Goal: Task Accomplishment & Management: Use online tool/utility

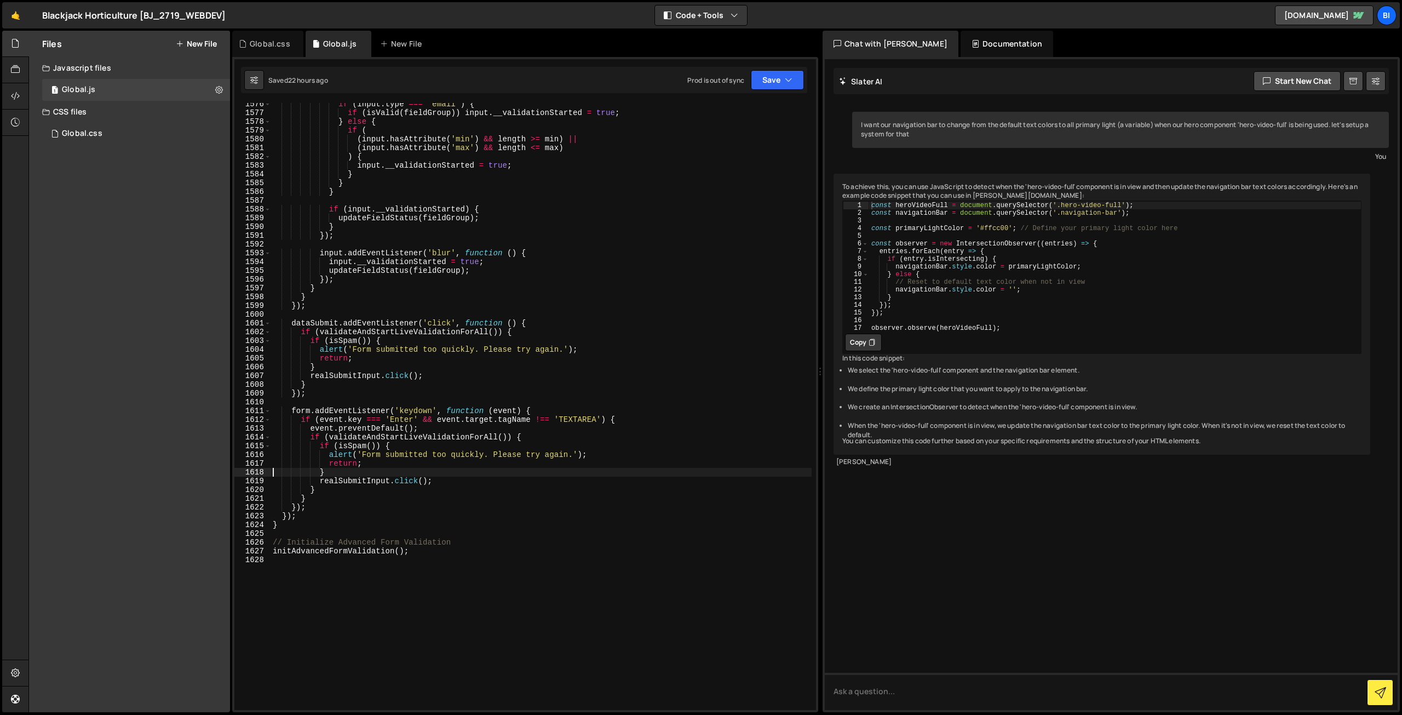
scroll to position [13817, 0]
click at [389, 660] on div "if ( input . type === 'email' ) { if ( isValid ( fieldGroup )) input . __valida…" at bounding box center [541, 412] width 541 height 624
type textarea "// Scroll via osmo"
paste textarea "})"
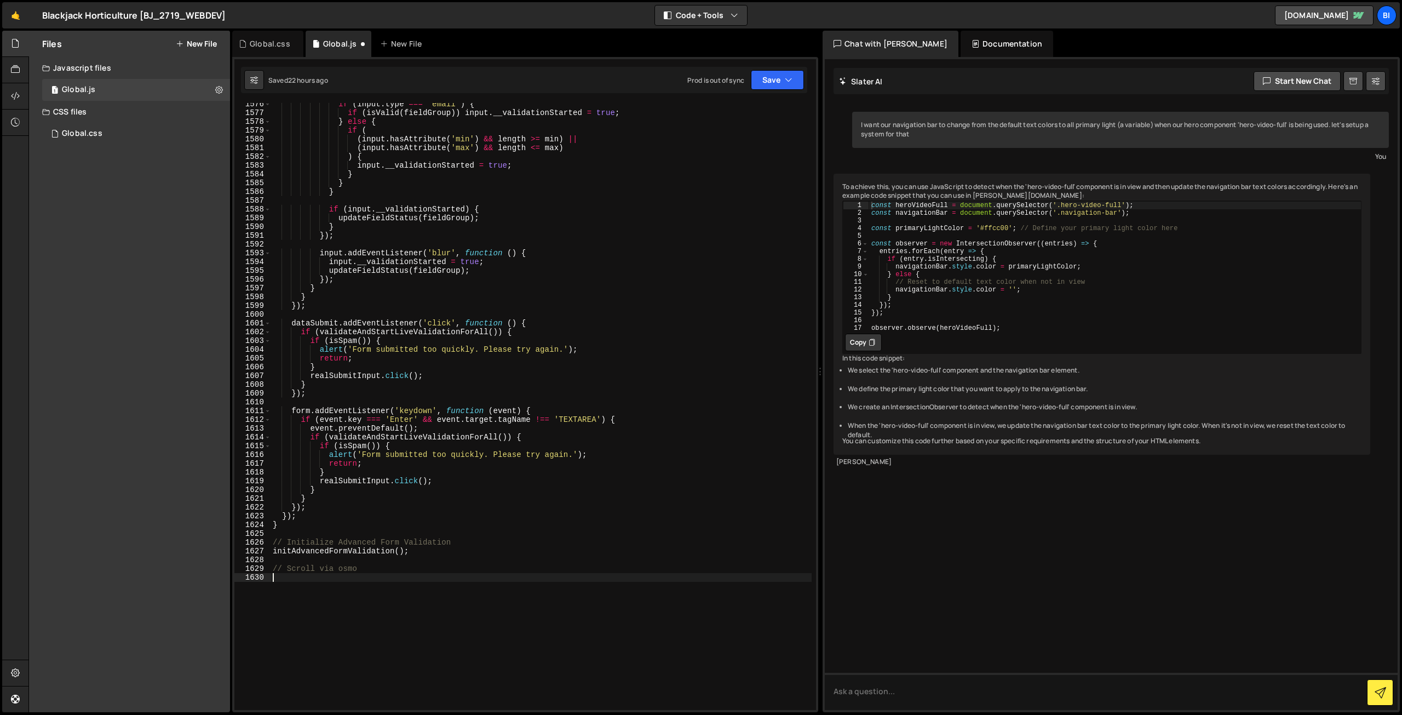
type textarea "})"
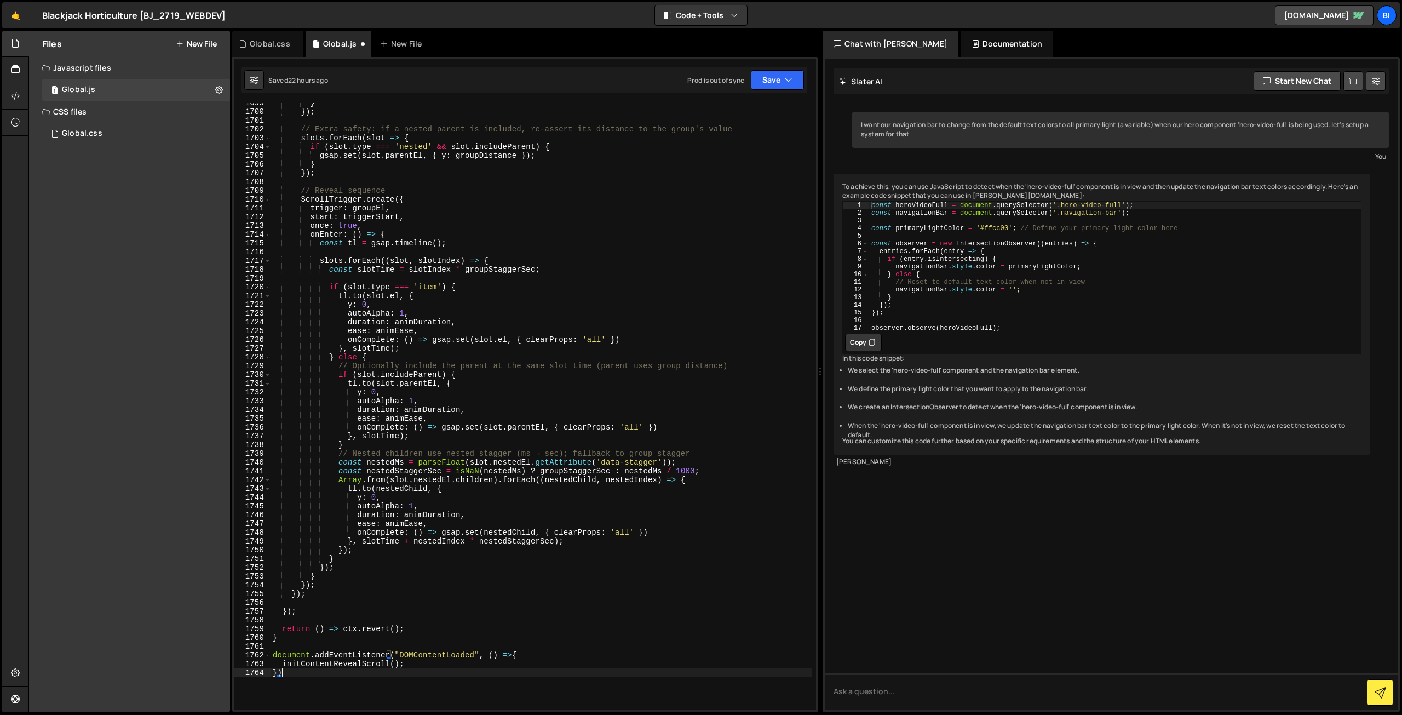
scroll to position [15012, 0]
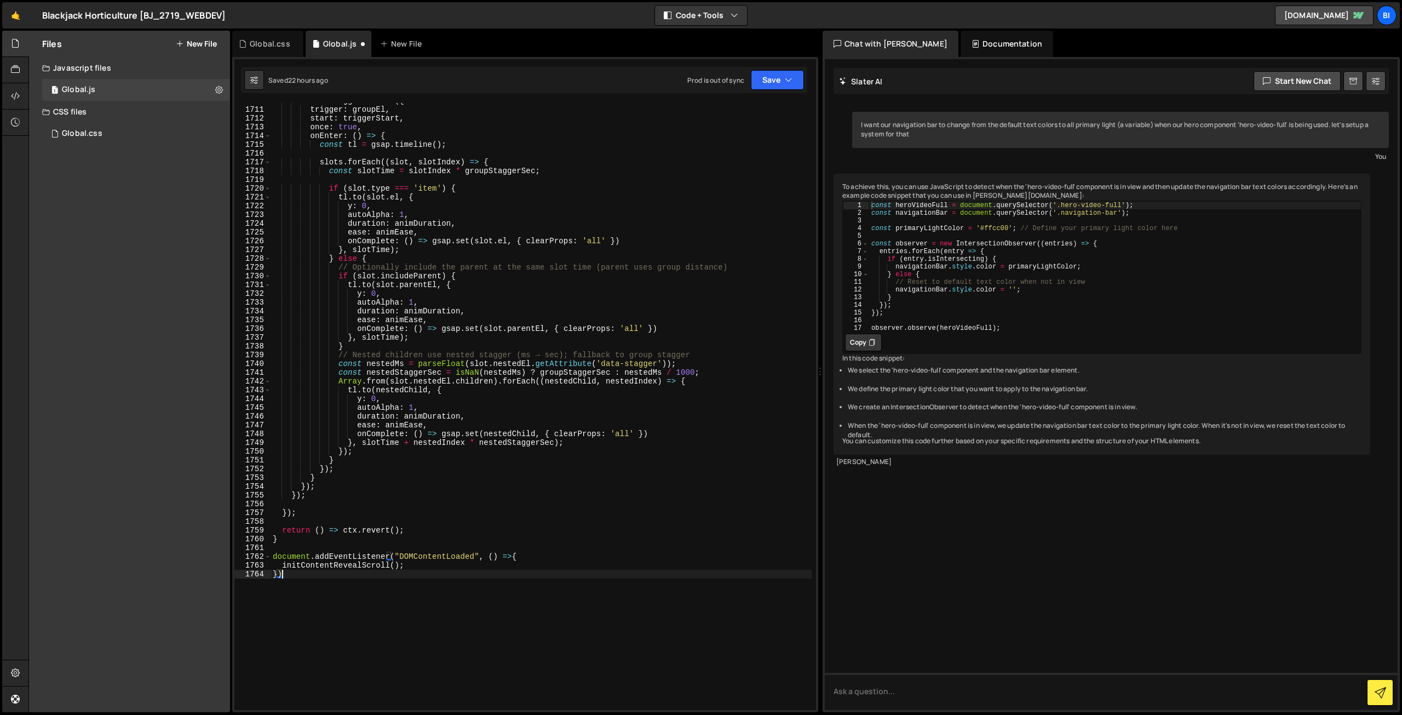
click at [362, 550] on div "ScrollTrigger . create ({ trigger : groupEl , start : triggerStart , once : tru…" at bounding box center [541, 408] width 541 height 624
click at [362, 553] on div "ScrollTrigger . create ({ trigger : groupEl , start : triggerStart , once : tru…" at bounding box center [541, 408] width 541 height 624
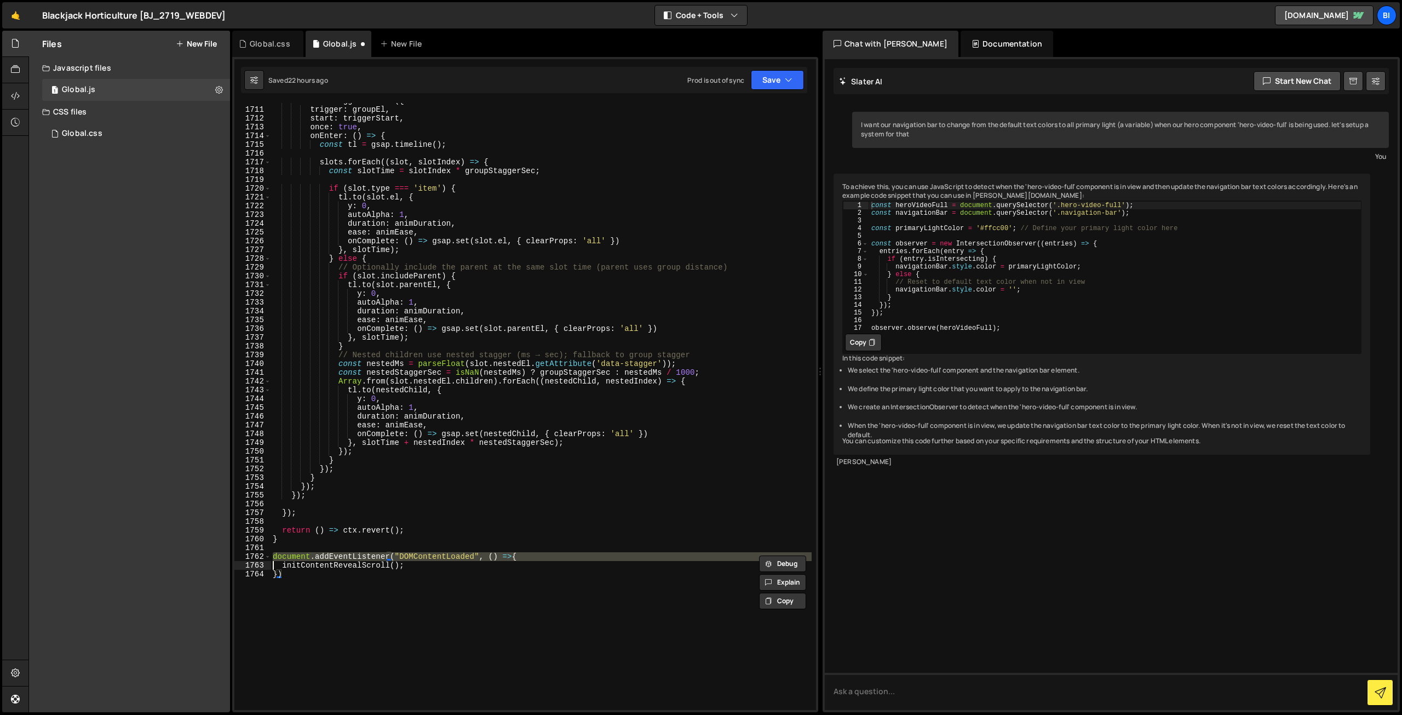
click at [362, 553] on div "ScrollTrigger . create ({ trigger : groupEl , start : triggerStart , once : tru…" at bounding box center [541, 408] width 541 height 624
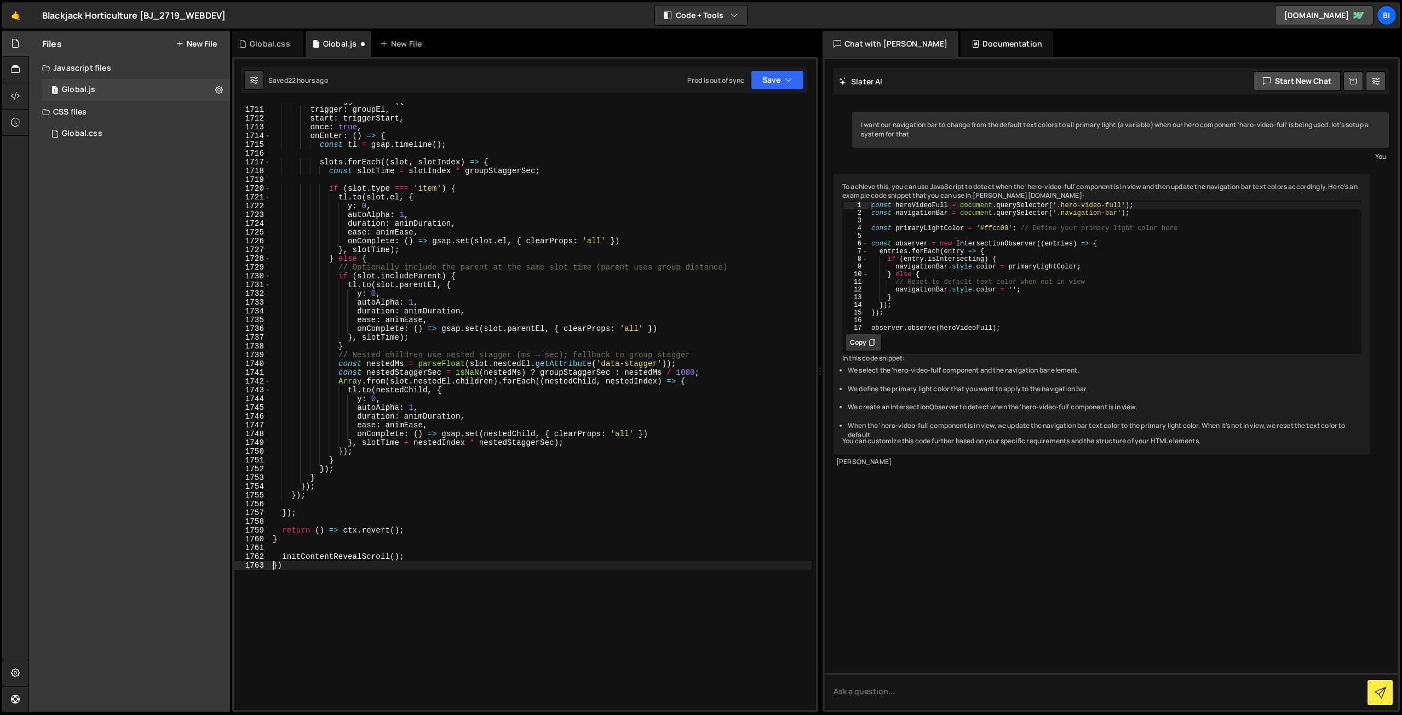
type textarea "})"
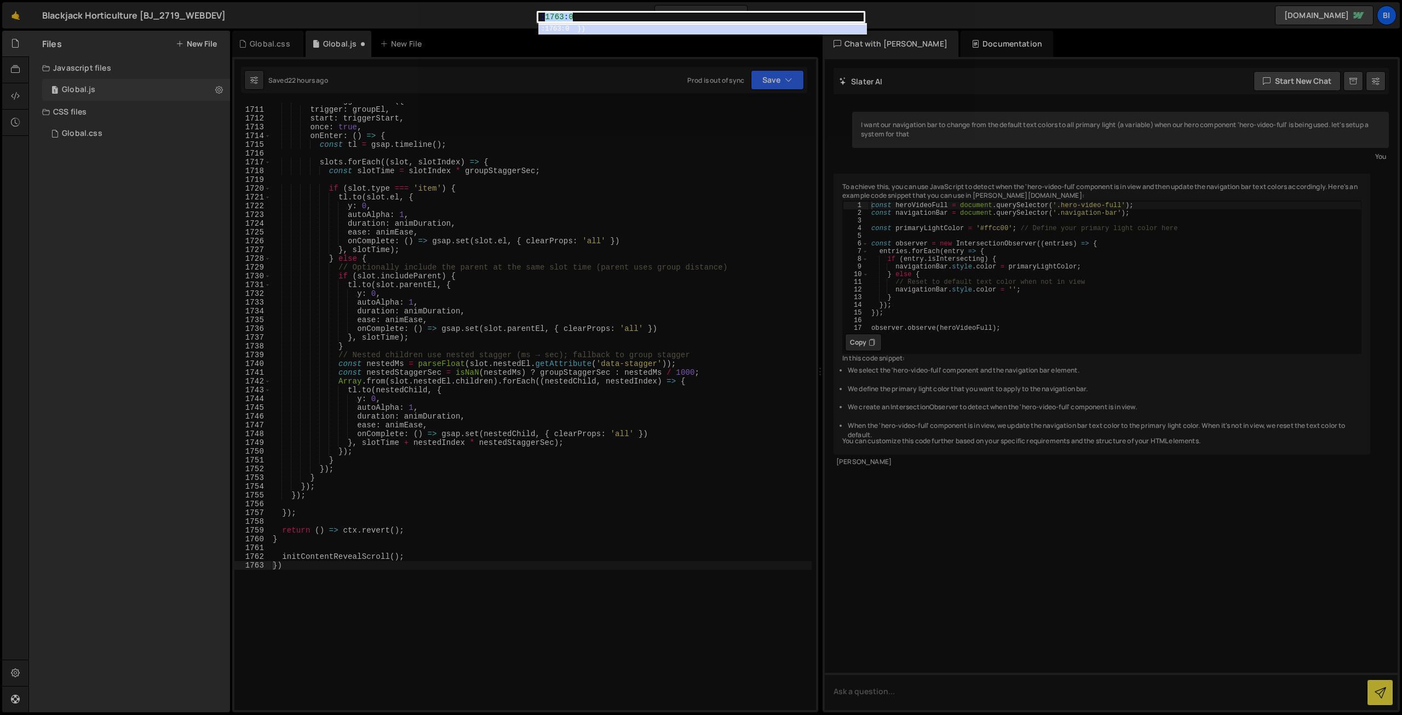
click at [362, 553] on div ":1763:0 1 : 1763 : 0 הההההההההההההההההההההההההההההההההההההההההההההההההההההההההה…" at bounding box center [701, 357] width 1402 height 715
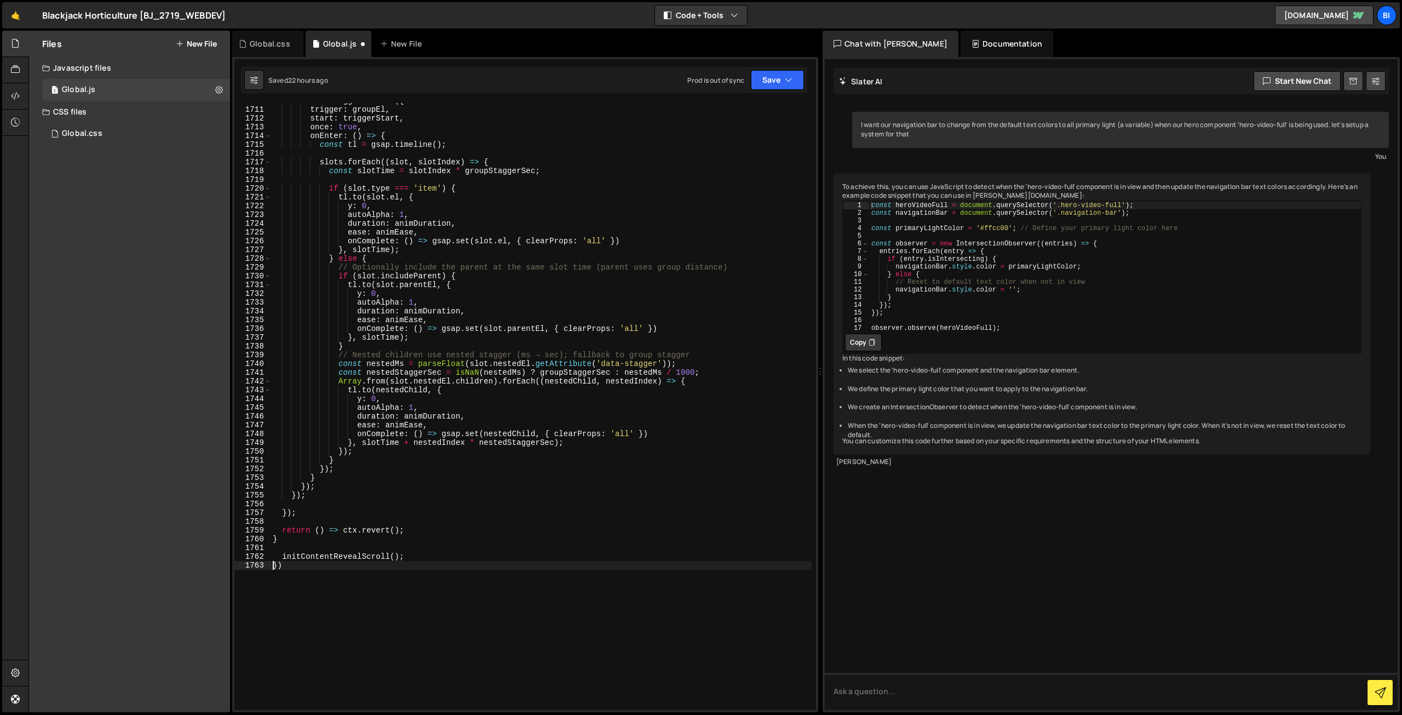
click at [347, 564] on div "ScrollTrigger . create ({ trigger : groupEl , start : triggerStart , once : tru…" at bounding box center [541, 408] width 541 height 624
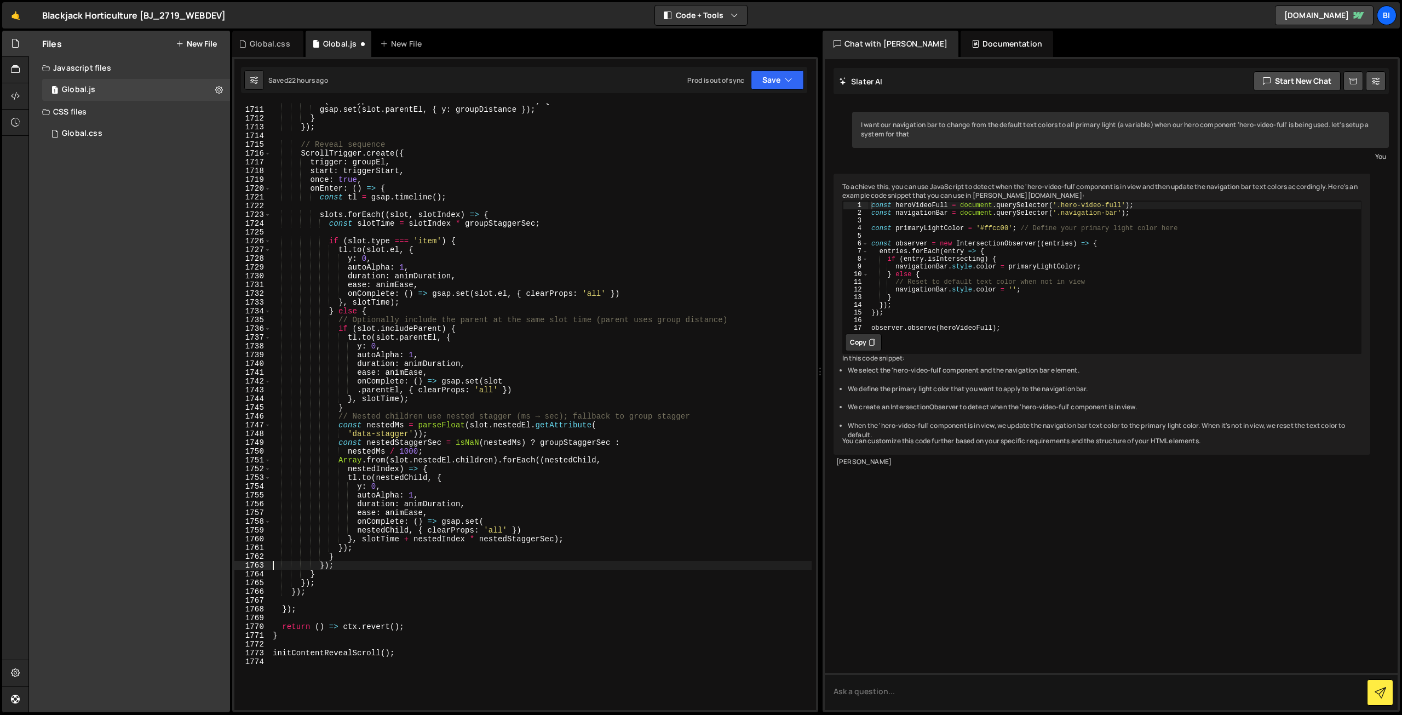
scroll to position [15003, 0]
click at [353, 559] on div "if ( slot . type === 'nested' && slot . includeParent ) { gsap . set ( slot . p…" at bounding box center [541, 408] width 541 height 624
click at [382, 297] on div "if ( slot . type === 'nested' && slot . includeParent ) { gsap . set ( slot . p…" at bounding box center [541, 408] width 541 height 624
type textarea "onComplete: () => gsap.set(slot.el, { clearProps: 'all' })"
click at [263, 40] on div "Global.css" at bounding box center [270, 43] width 41 height 11
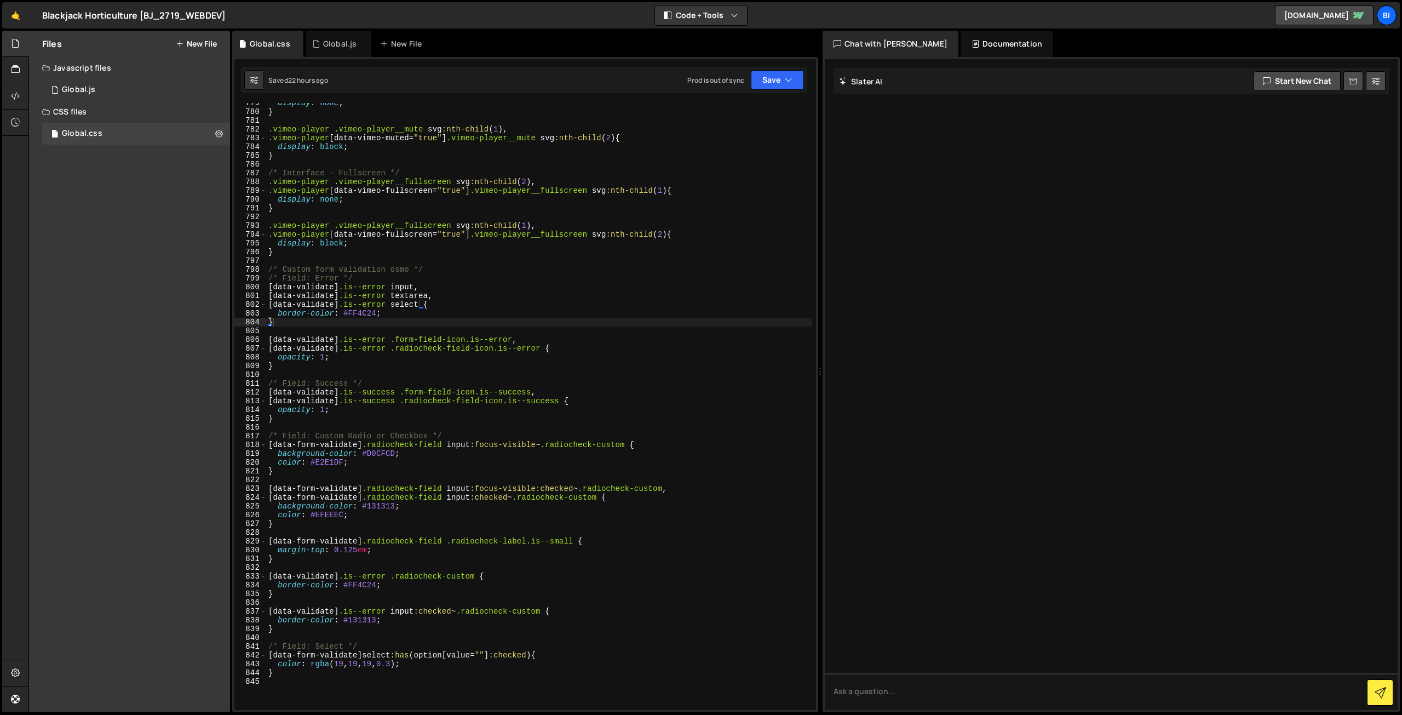
type textarea "opacity: 1;"
click at [504, 353] on div "display : none ; } .vimeo-player .vimeo-player__mute svg :nth-child ( 1 ), .vim…" at bounding box center [539, 411] width 546 height 624
paste input "#EBE7E4"
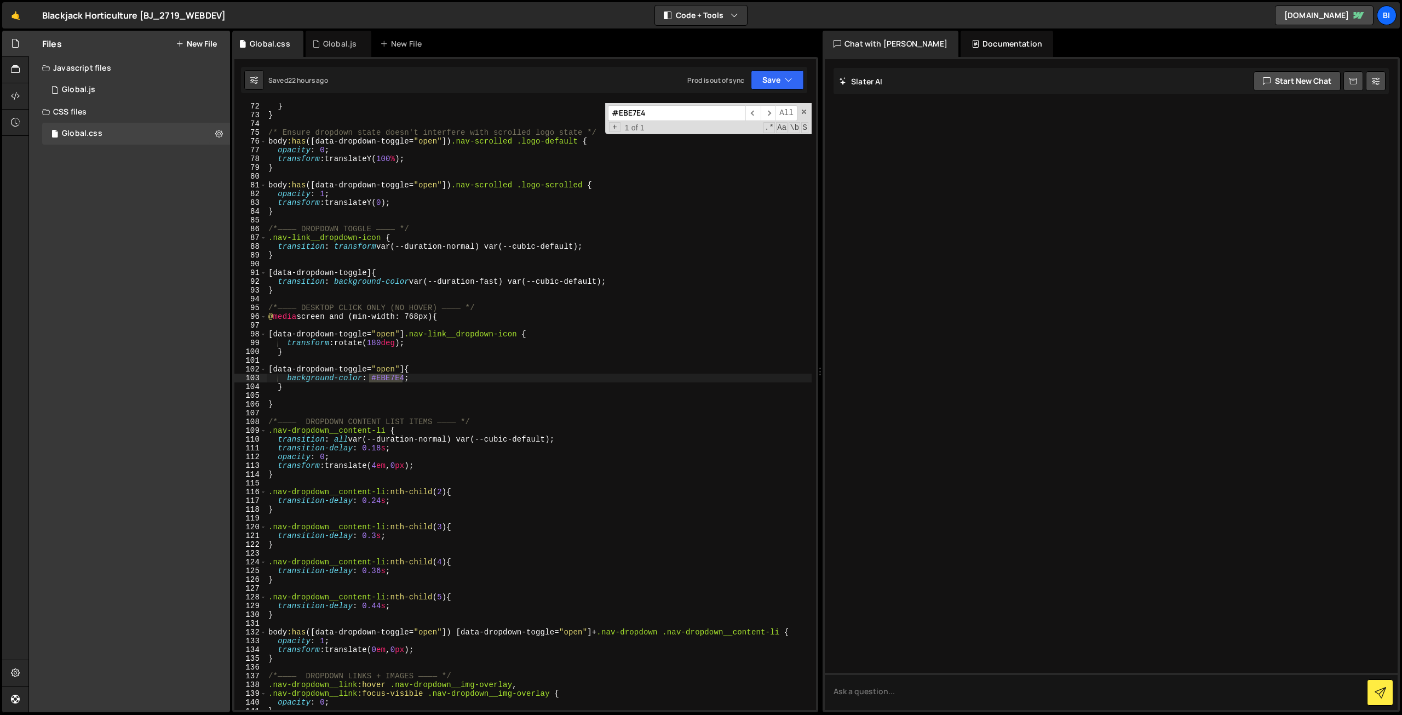
scroll to position [623, 0]
type input "#EBE7E4"
click at [381, 376] on div "} } /* Ensure dropdown state doesn't interfere with scrolled logo state */ body…" at bounding box center [539, 406] width 546 height 607
click at [381, 376] on div "} } /* Ensure dropdown state doesn't interfere with scrolled logo state */ body…" at bounding box center [539, 414] width 546 height 624
paste textarea "8E3DF"
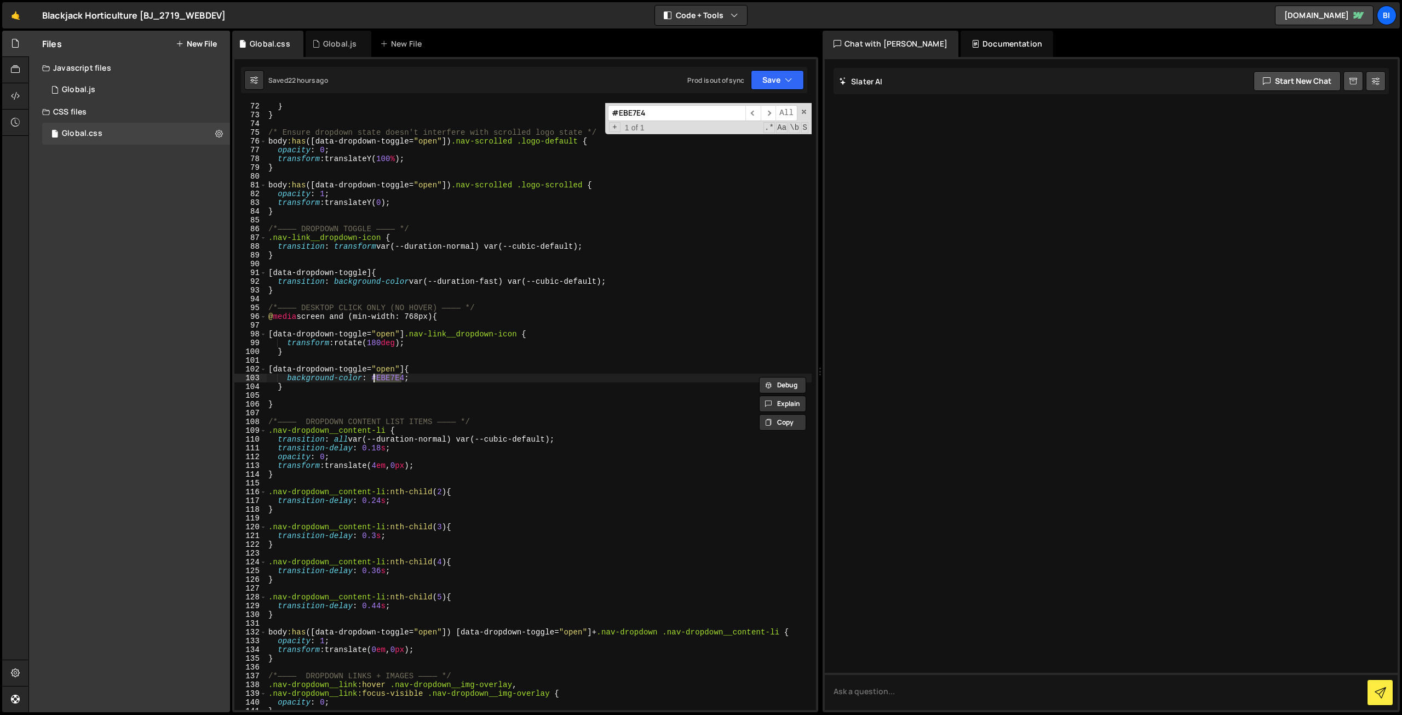
type textarea "background-color: #E8E3DF;"
click at [423, 376] on div "} } /* Ensure dropdown state doesn't interfere with scrolled logo state */ body…" at bounding box center [539, 414] width 546 height 624
click at [526, 361] on div "} } /* Ensure dropdown state doesn't interfere with scrolled logo state */ body…" at bounding box center [539, 414] width 546 height 624
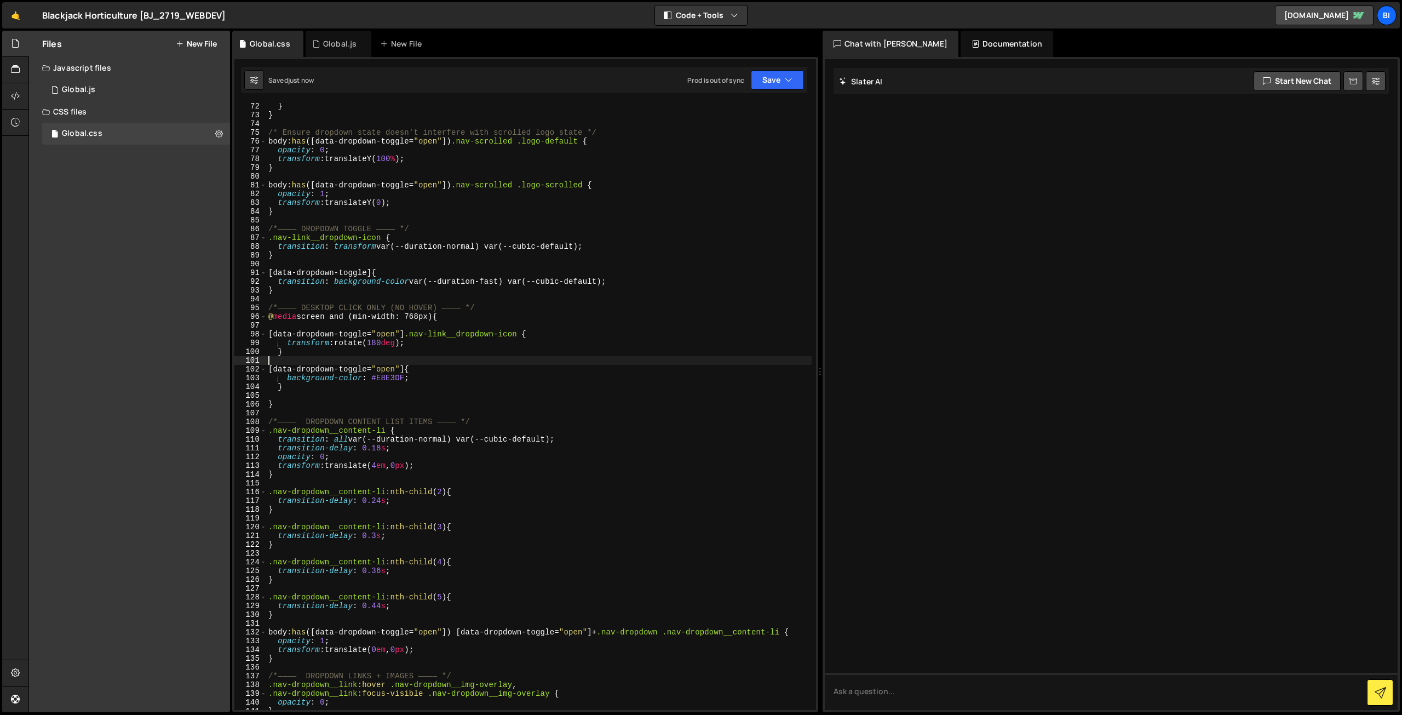
click at [552, 303] on div "} } /* Ensure dropdown state doesn't interfere with scrolled logo state */ body…" at bounding box center [539, 414] width 546 height 624
type textarea "/*———— DESKTOP CLICK ONLY (NO HOVER) ———— */"
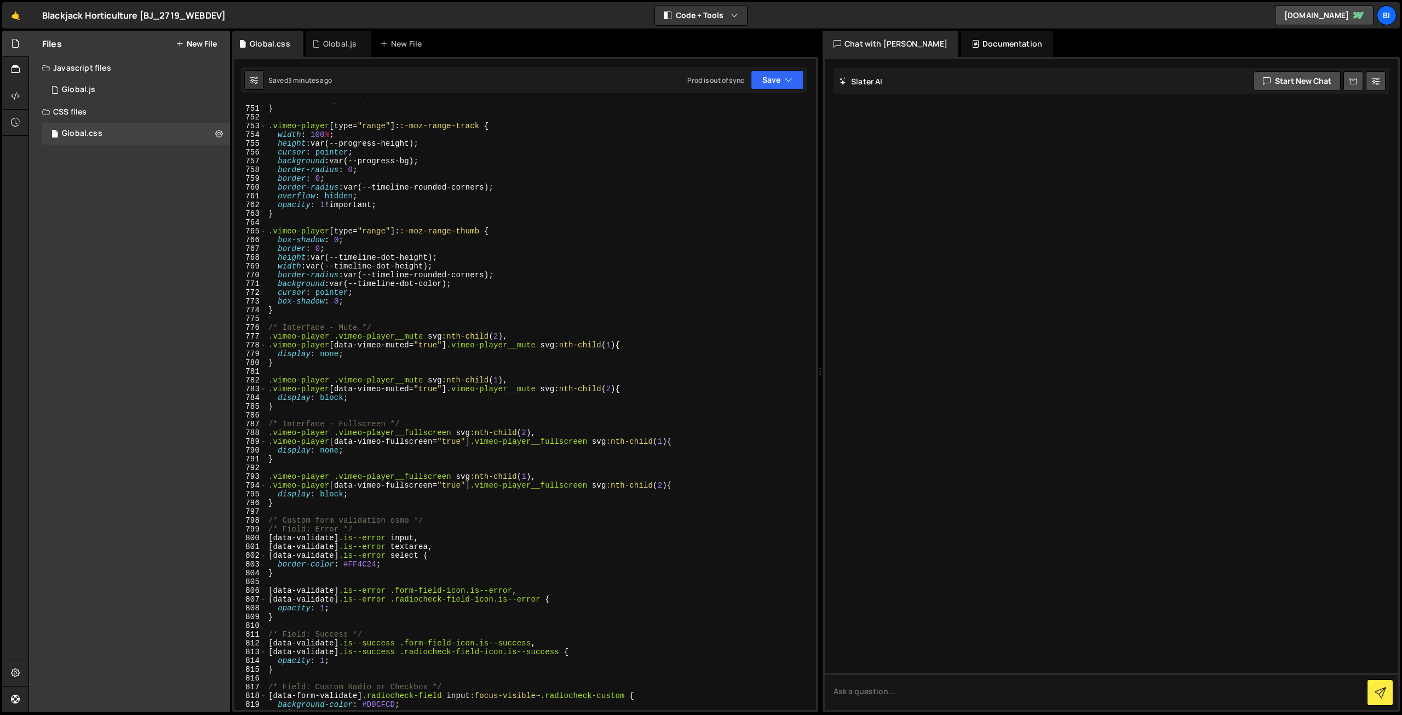
scroll to position [7098, 0]
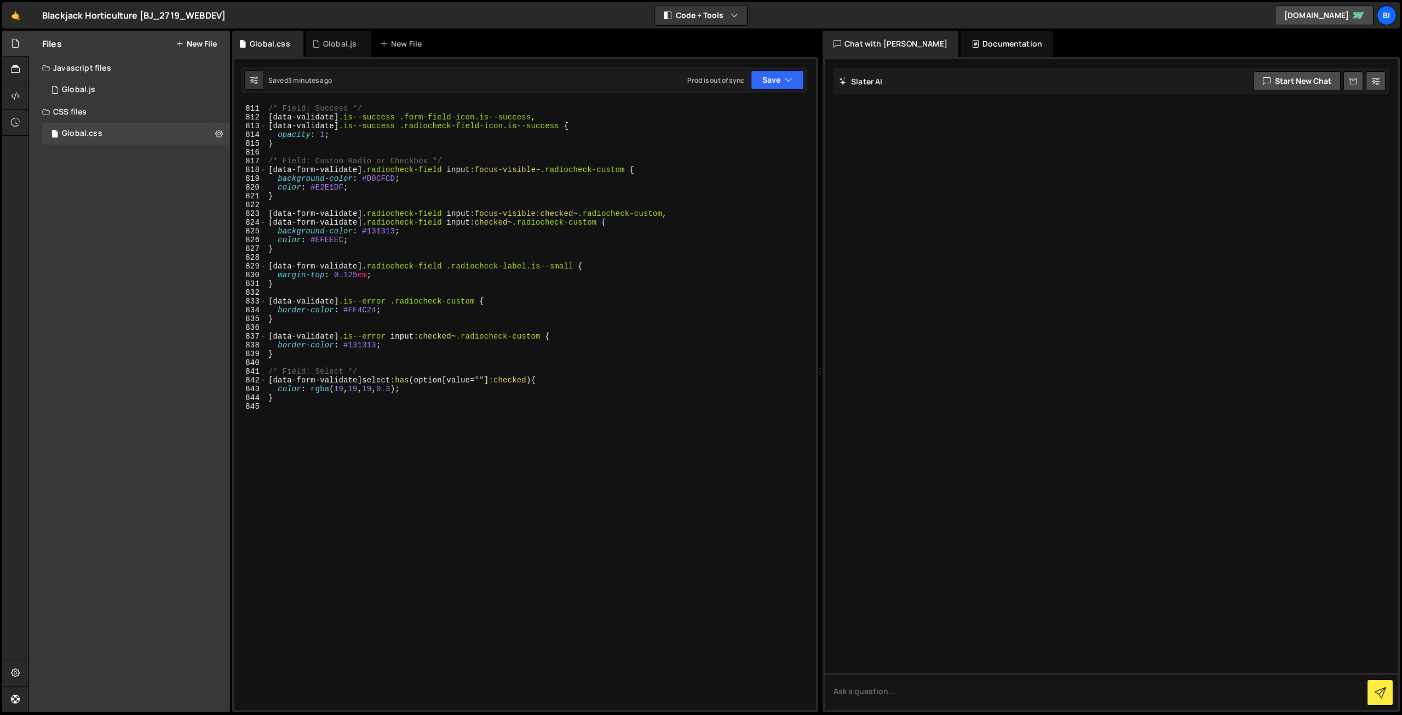
click at [350, 482] on div "/* Field: Success */ [ data-validate ] .is--success .form-field-icon.is--succes…" at bounding box center [539, 407] width 546 height 624
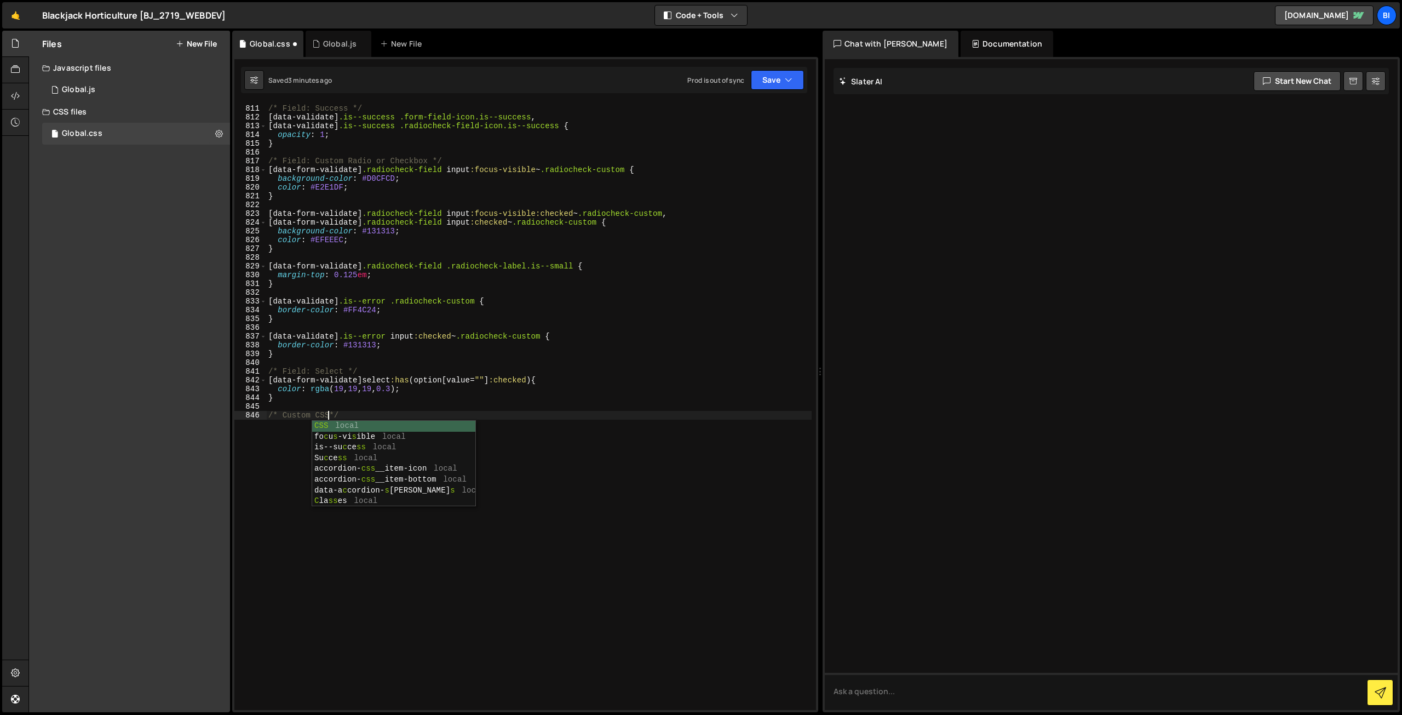
scroll to position [0, 4]
type textarea "/* Custom CSS highligher */"
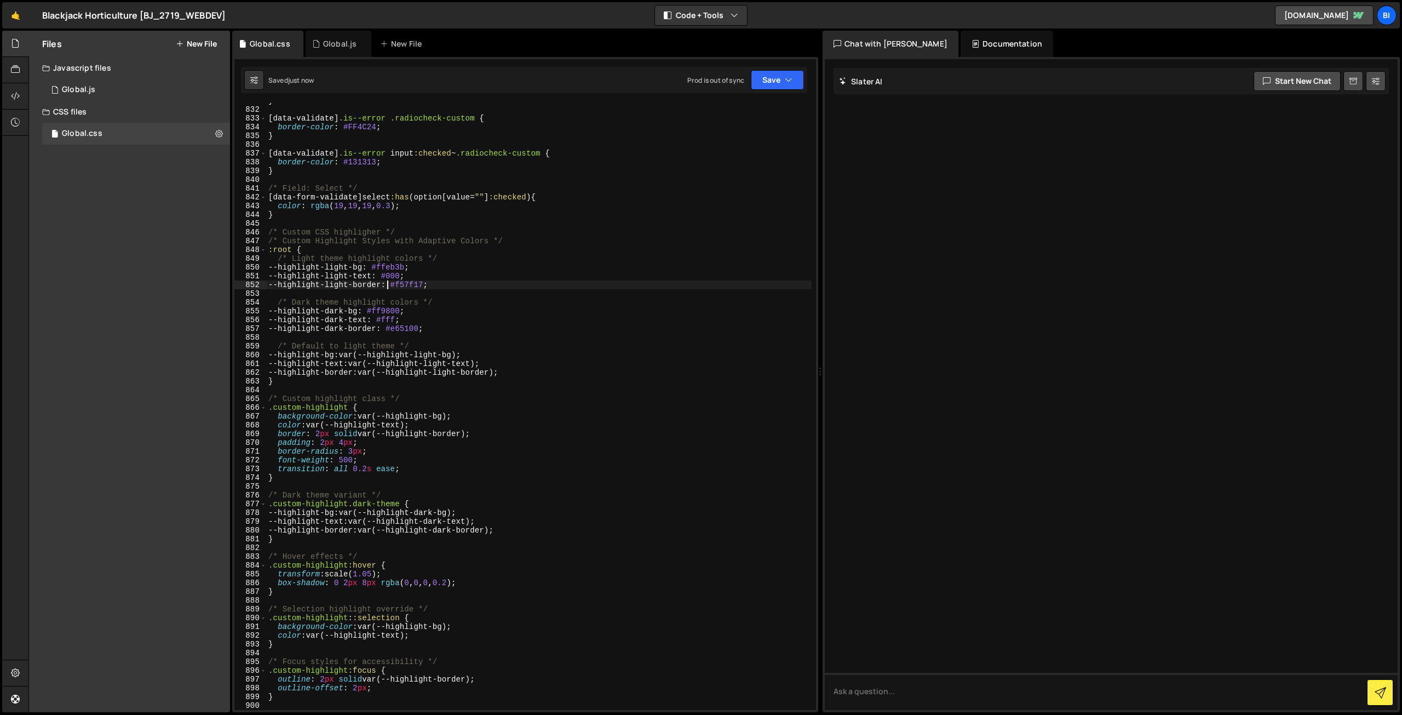
click at [387, 287] on div "} [ data-validate ] .is--error .radiocheck-custom { border-color : #FF4C24 ; } …" at bounding box center [539, 408] width 546 height 624
type textarea "--highlight-light-border: #f57f17;"
click at [320, 39] on div "Global.js" at bounding box center [335, 43] width 46 height 11
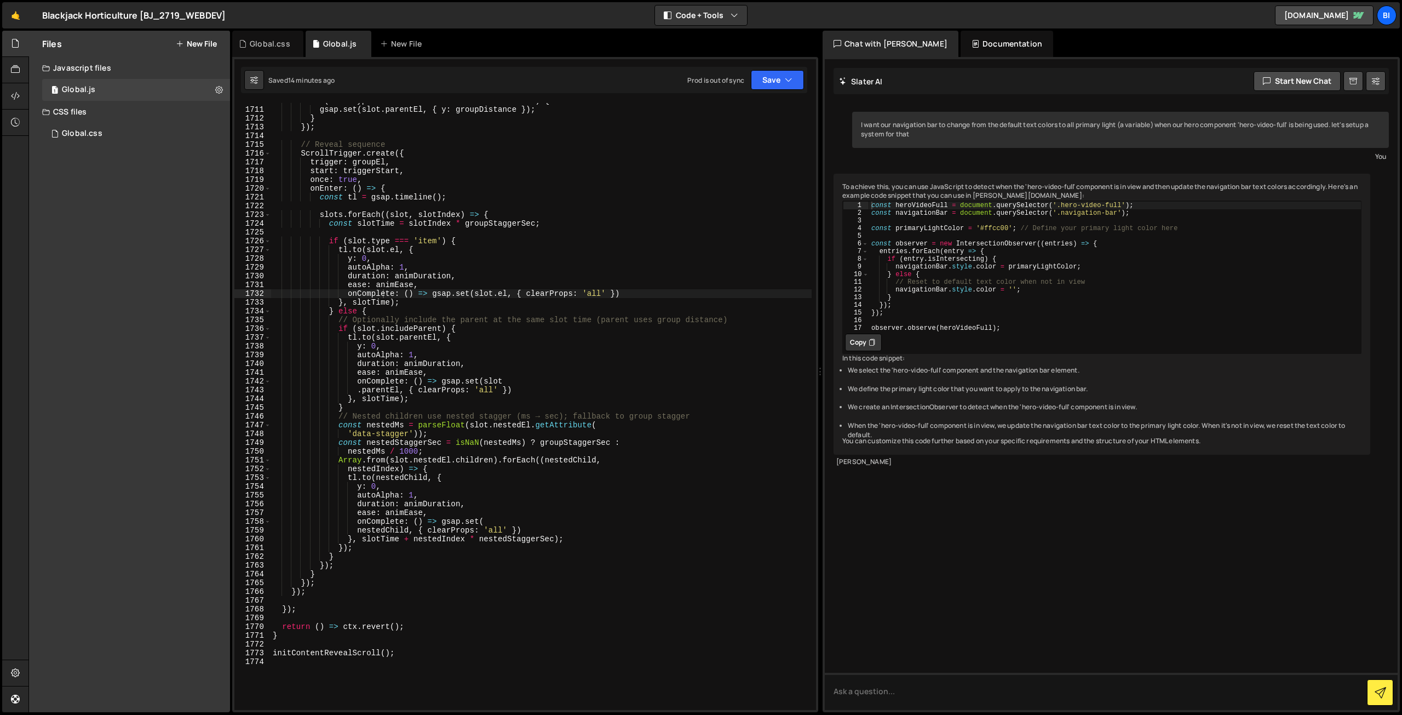
scroll to position [15168, 0]
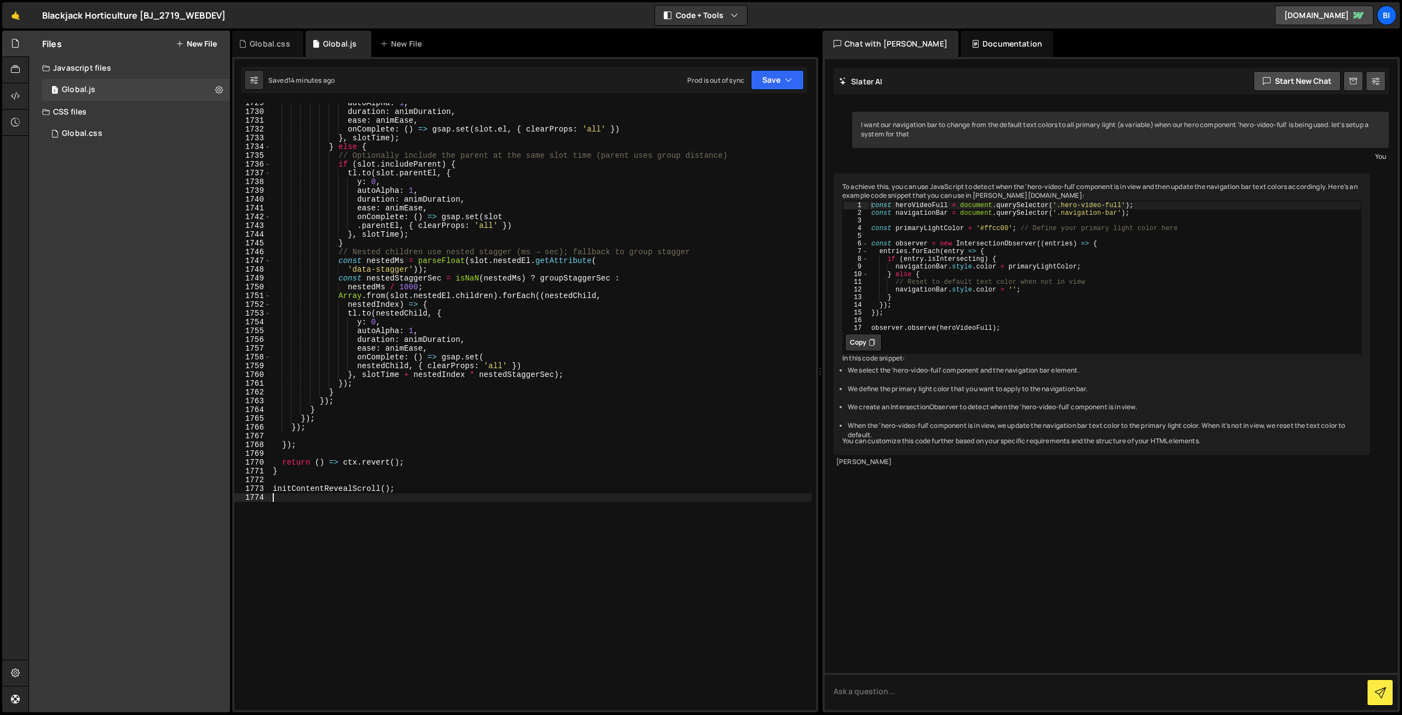
click at [421, 617] on div "autoAlpha : 1 , duration : animDuration , ease : animEase , onComplete : ( ) =>…" at bounding box center [541, 411] width 541 height 624
type textarea "/* Custom highligh js - chaos */"
paste textarea "}"
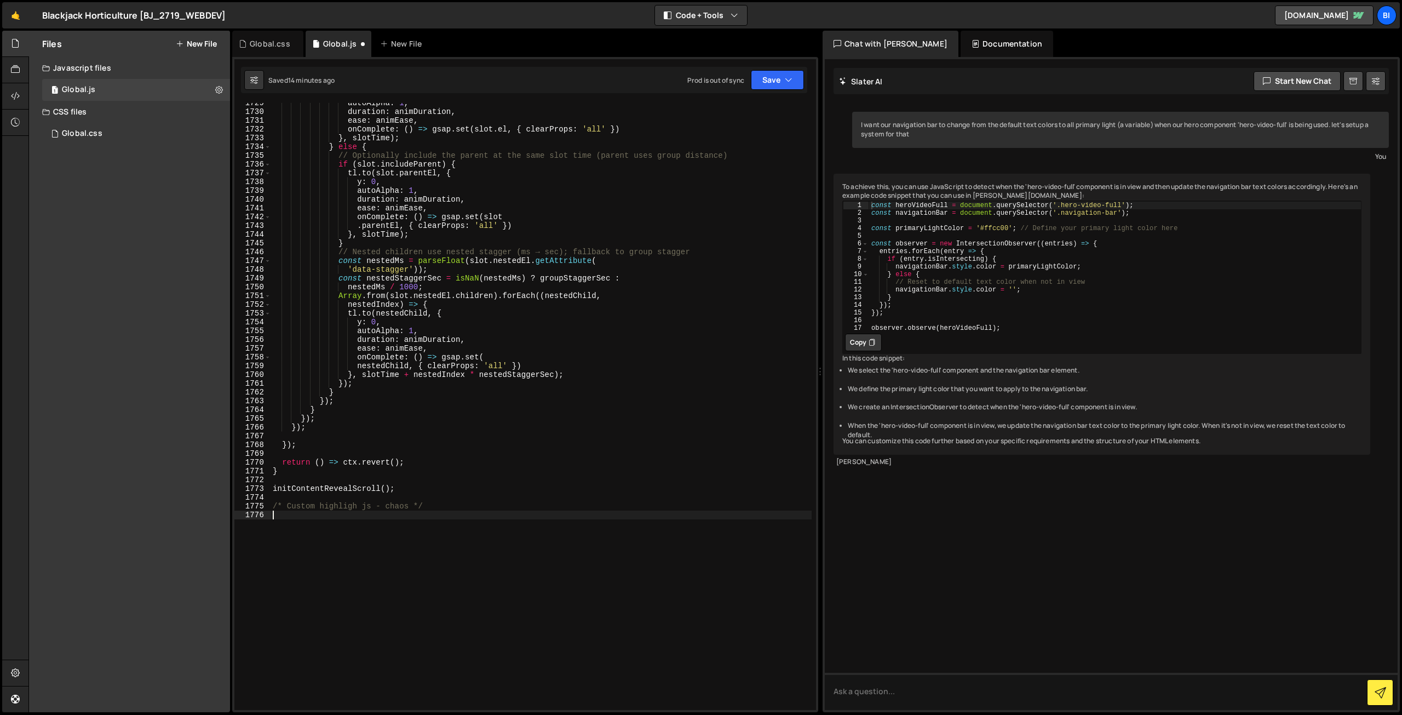
scroll to position [17230, 0]
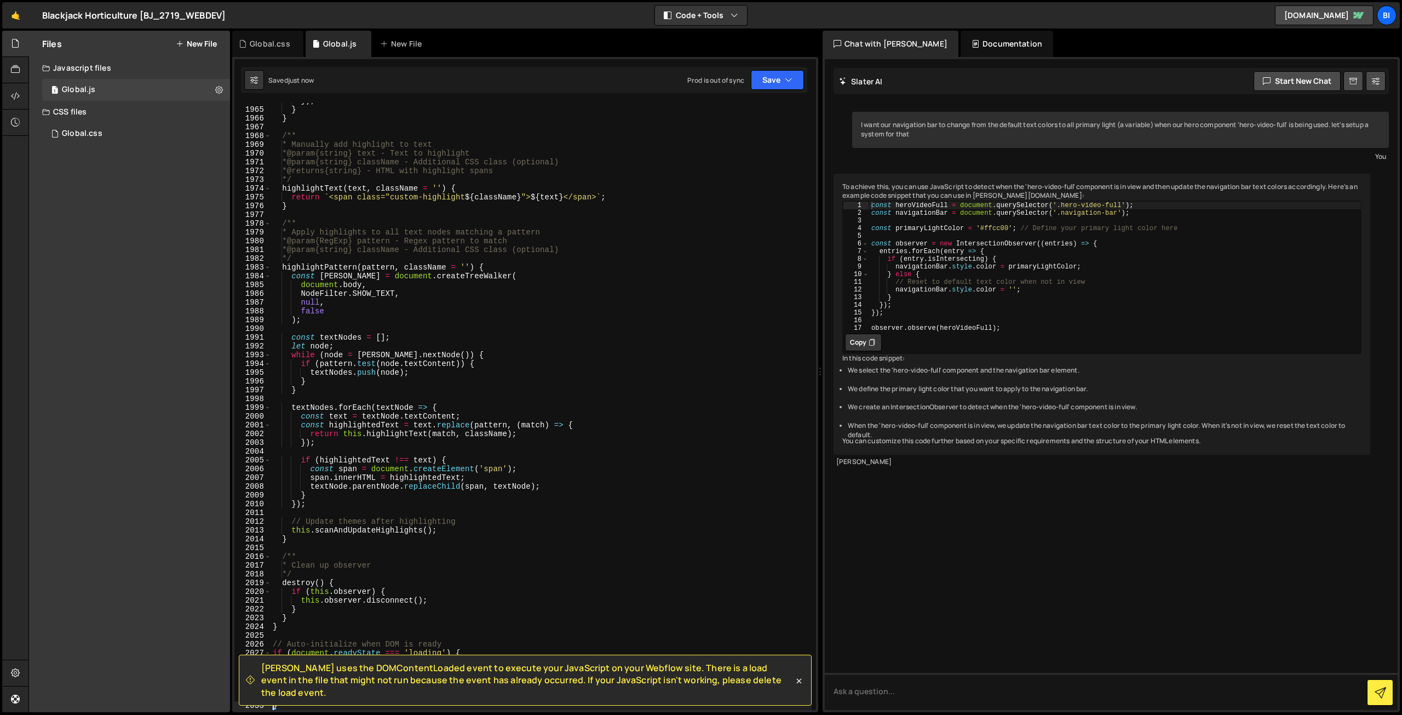
click at [470, 565] on div "}) ; } } /** * Manually add highlight to text * @param {string} text - Text to …" at bounding box center [541, 408] width 541 height 624
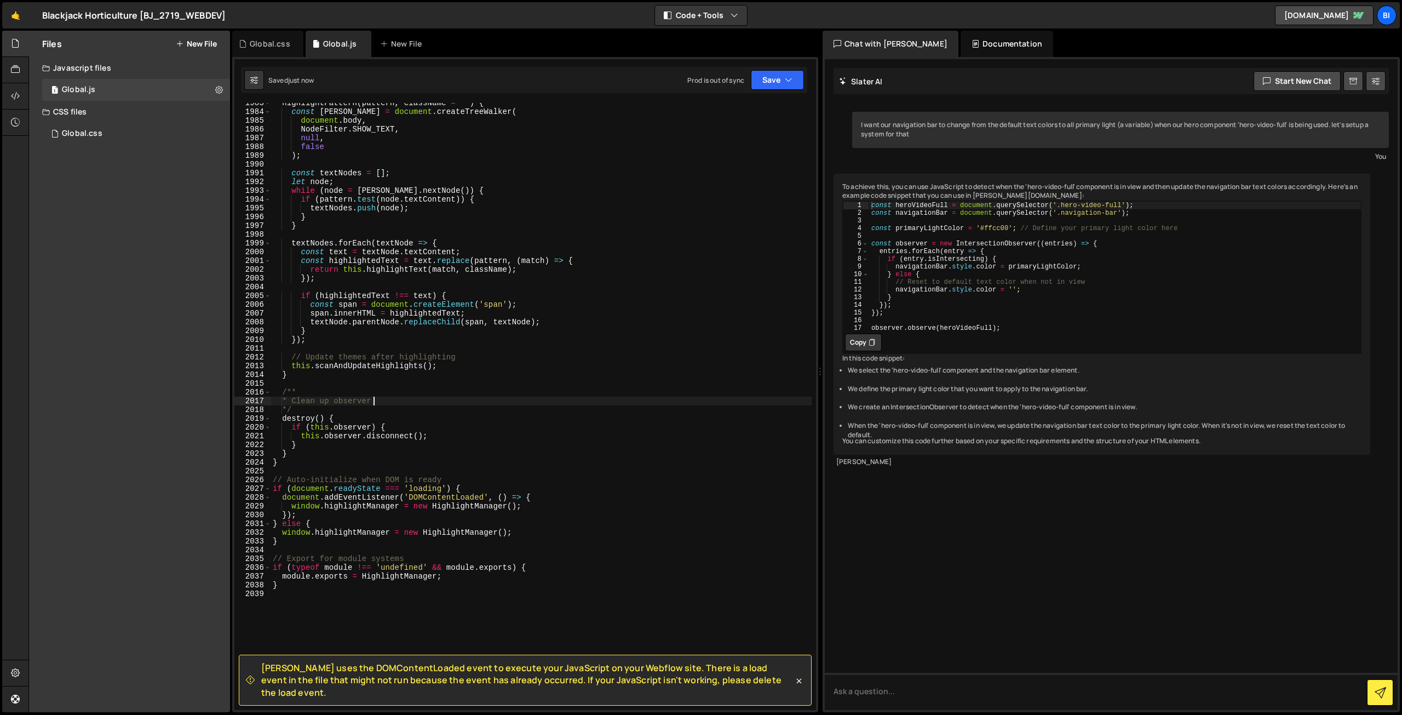
scroll to position [17344, 0]
click at [319, 530] on div "highlightPattern ( pattern , className = '' ) { const [PERSON_NAME] = document …" at bounding box center [541, 411] width 541 height 624
click at [328, 506] on div "highlightPattern ( pattern , className = '' ) { const [PERSON_NAME] = document …" at bounding box center [541, 411] width 541 height 624
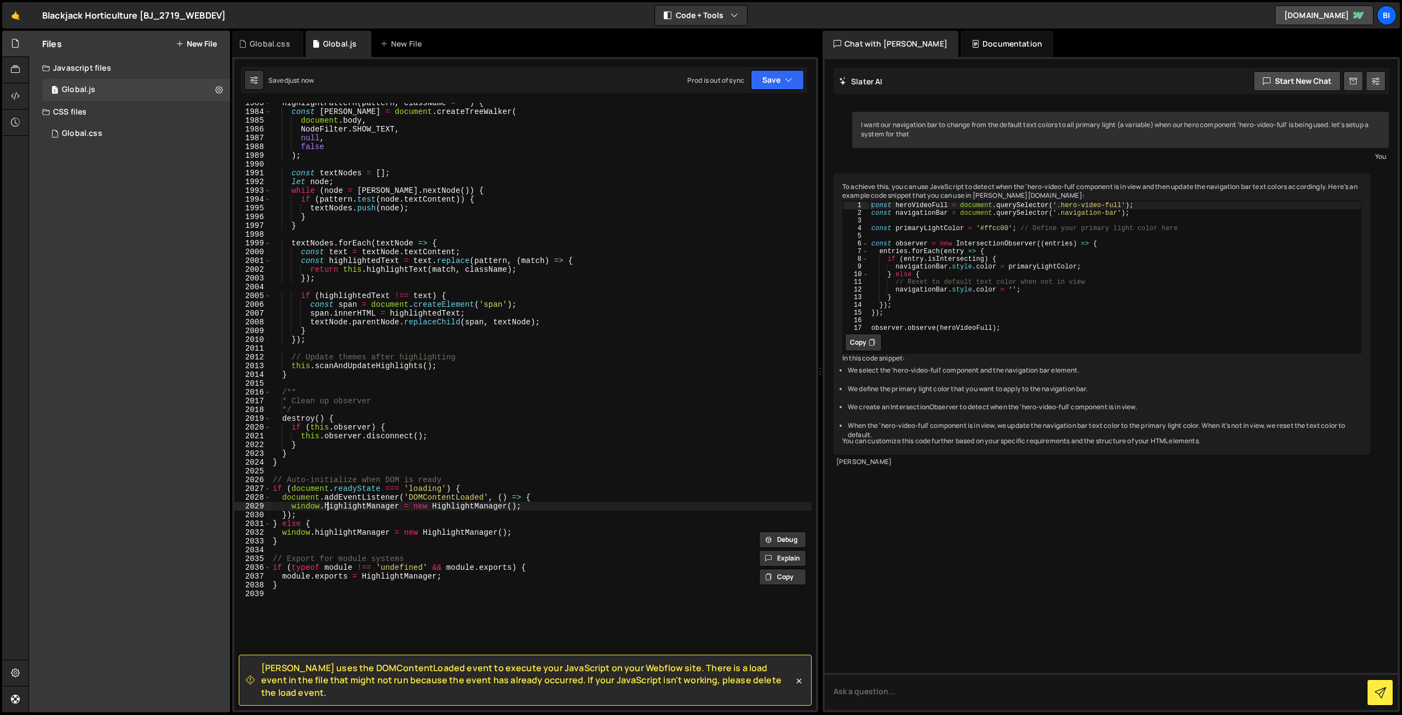
click at [328, 506] on div "highlightPattern ( pattern , className = '' ) { const [PERSON_NAME] = document …" at bounding box center [541, 411] width 541 height 624
click at [377, 509] on div "highlightPattern ( pattern , className = '' ) { const [PERSON_NAME] = document …" at bounding box center [541, 406] width 541 height 607
click at [432, 507] on div "highlightPattern ( pattern , className = '' ) { const [PERSON_NAME] = document …" at bounding box center [541, 411] width 541 height 624
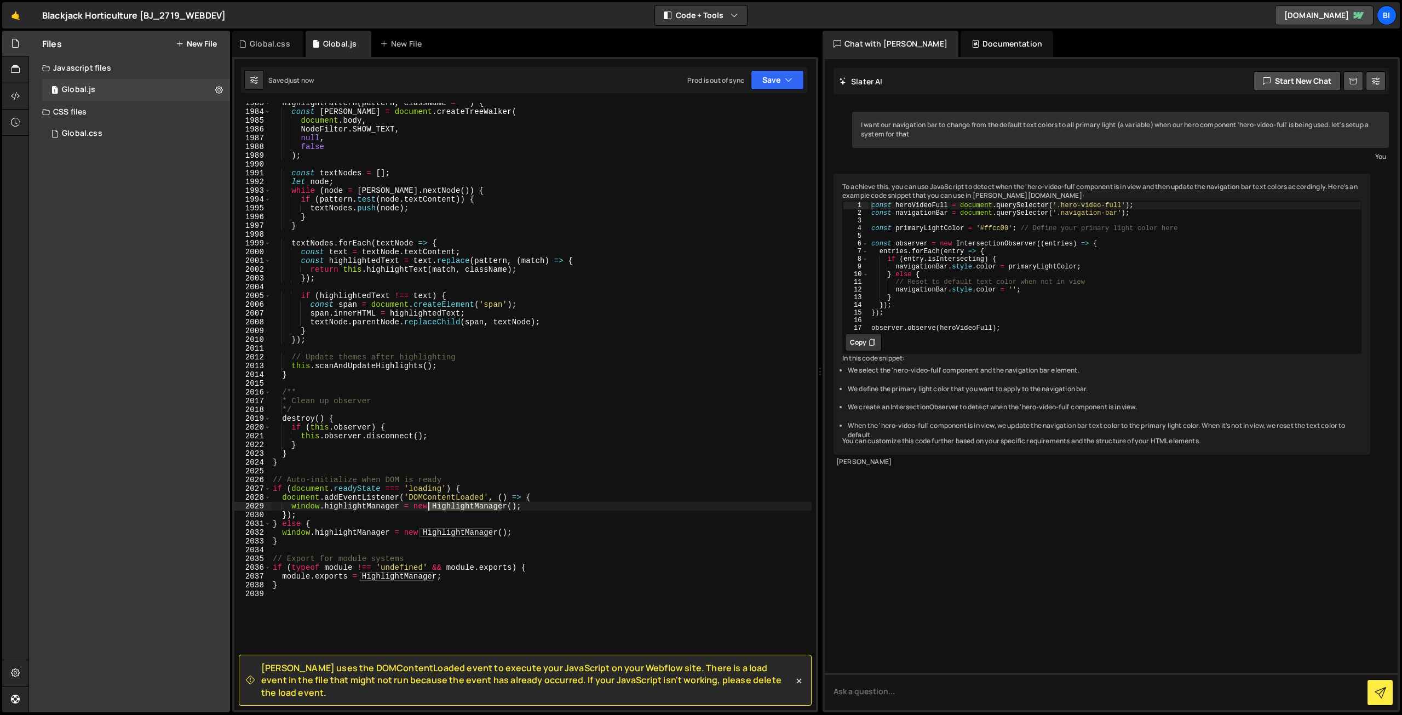
click at [432, 507] on div "highlightPattern ( pattern , className = '' ) { const [PERSON_NAME] = document …" at bounding box center [541, 411] width 541 height 624
click at [369, 561] on div "highlightPattern ( pattern , className = '' ) { const [PERSON_NAME] = document …" at bounding box center [541, 411] width 541 height 624
type textarea "// Export for module systems"
click at [314, 591] on div "highlightPattern ( pattern , className = '' ) { const [PERSON_NAME] = document …" at bounding box center [541, 411] width 541 height 624
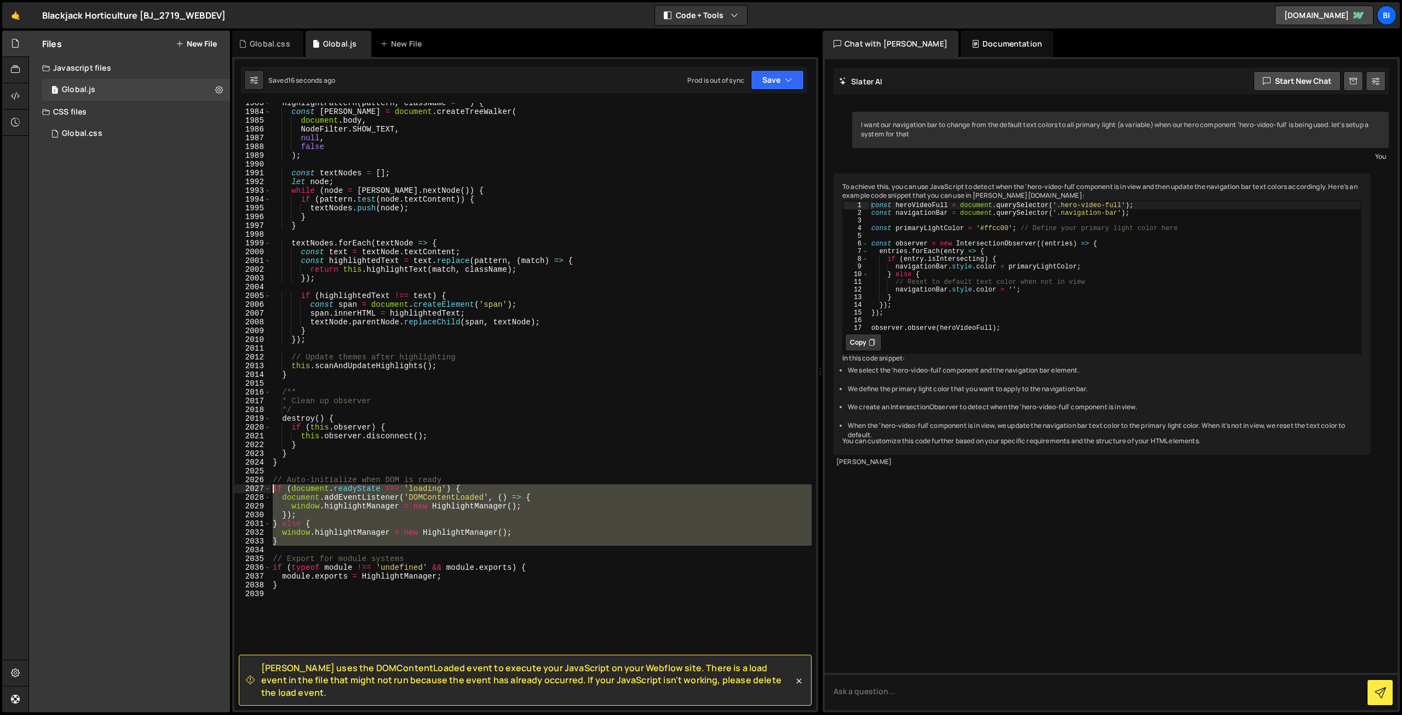
drag, startPoint x: 309, startPoint y: 546, endPoint x: 272, endPoint y: 486, distance: 70.8
click at [272, 486] on div "highlightPattern ( pattern , className = '' ) { const [PERSON_NAME] = document …" at bounding box center [541, 411] width 541 height 624
type textarea "if (document.readyState === 'loading') { document.addEventListener('DOMContentL…"
paste textarea
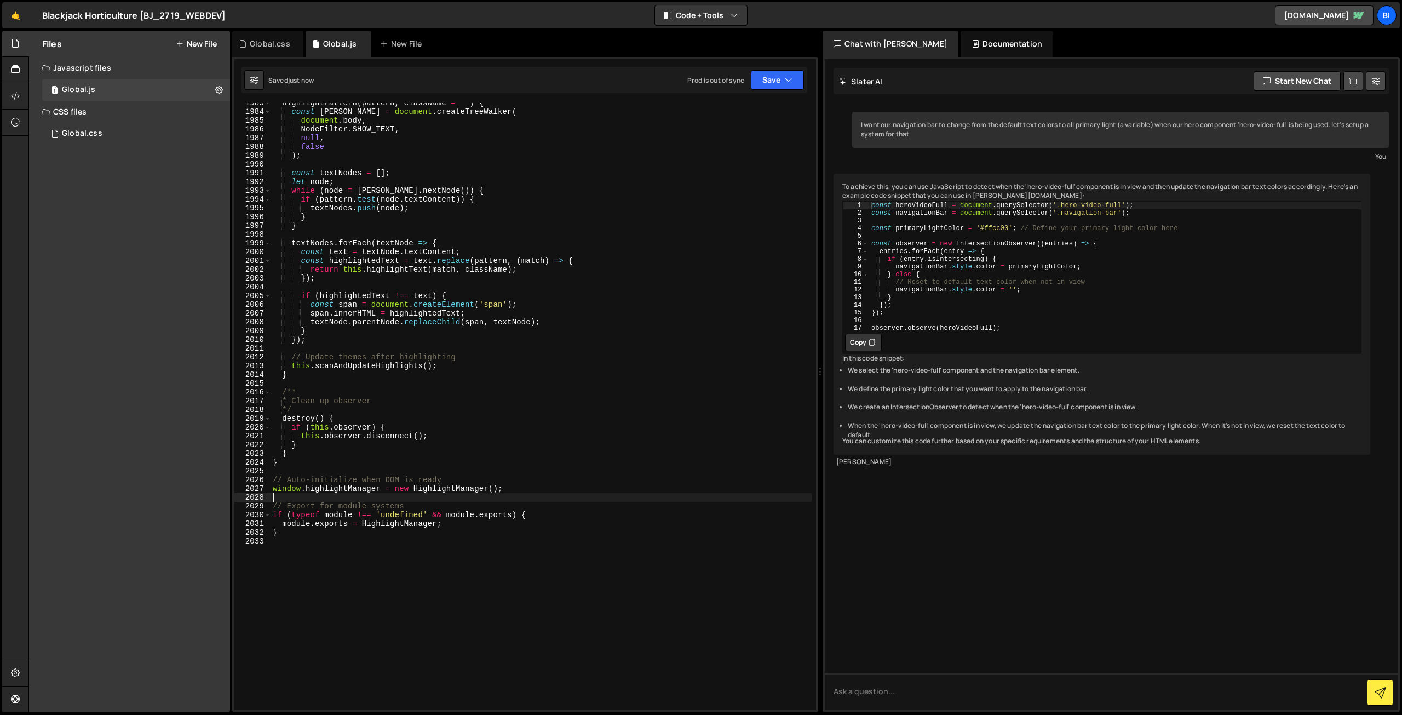
click at [548, 479] on div "highlightPattern ( pattern , className = '' ) { const [PERSON_NAME] = document …" at bounding box center [541, 411] width 541 height 624
click at [477, 464] on div "highlightPattern ( pattern , className = '' ) { const [PERSON_NAME] = document …" at bounding box center [541, 411] width 541 height 624
click at [472, 456] on div "highlightPattern ( pattern , className = '' ) { const [PERSON_NAME] = document …" at bounding box center [541, 411] width 541 height 624
type textarea "}"
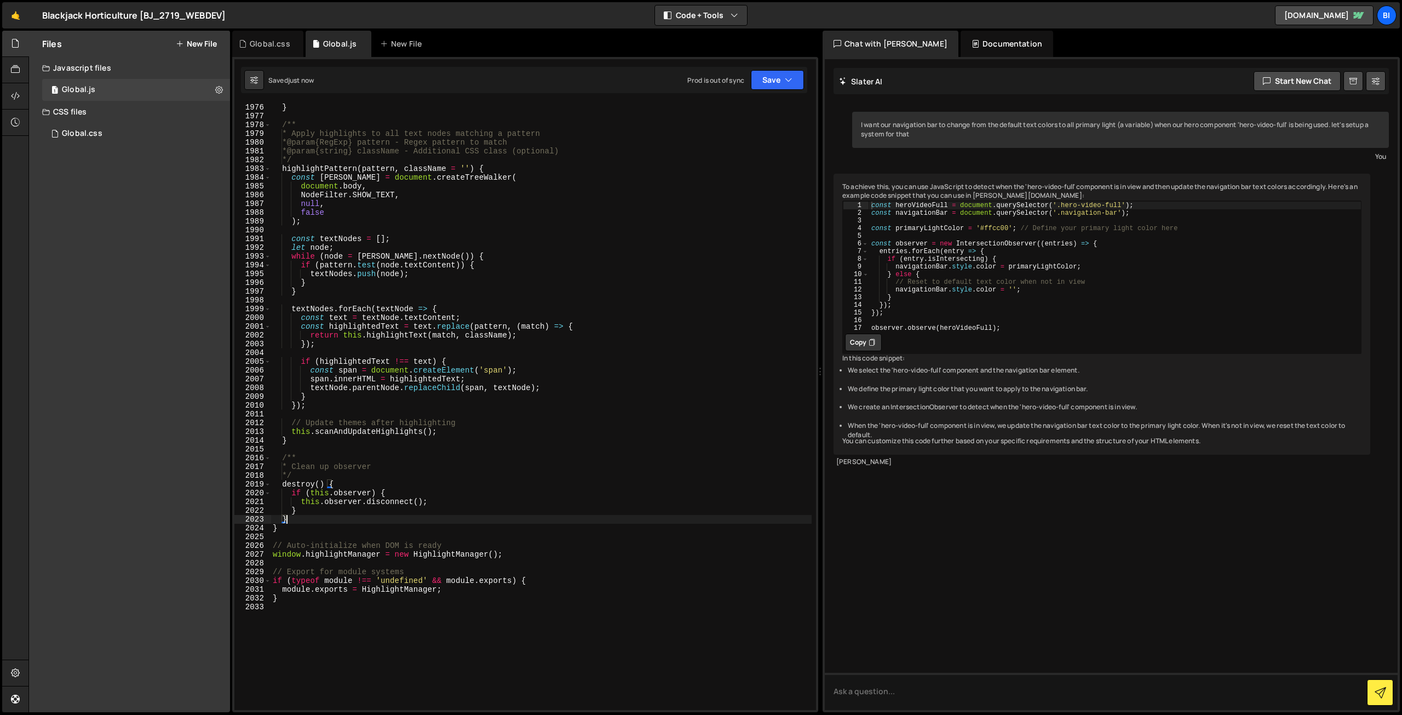
scroll to position [17328, 0]
click at [664, 231] on div "} /** * Apply highlights to all text nodes matching a pattern * @param {RegExp}…" at bounding box center [541, 415] width 541 height 624
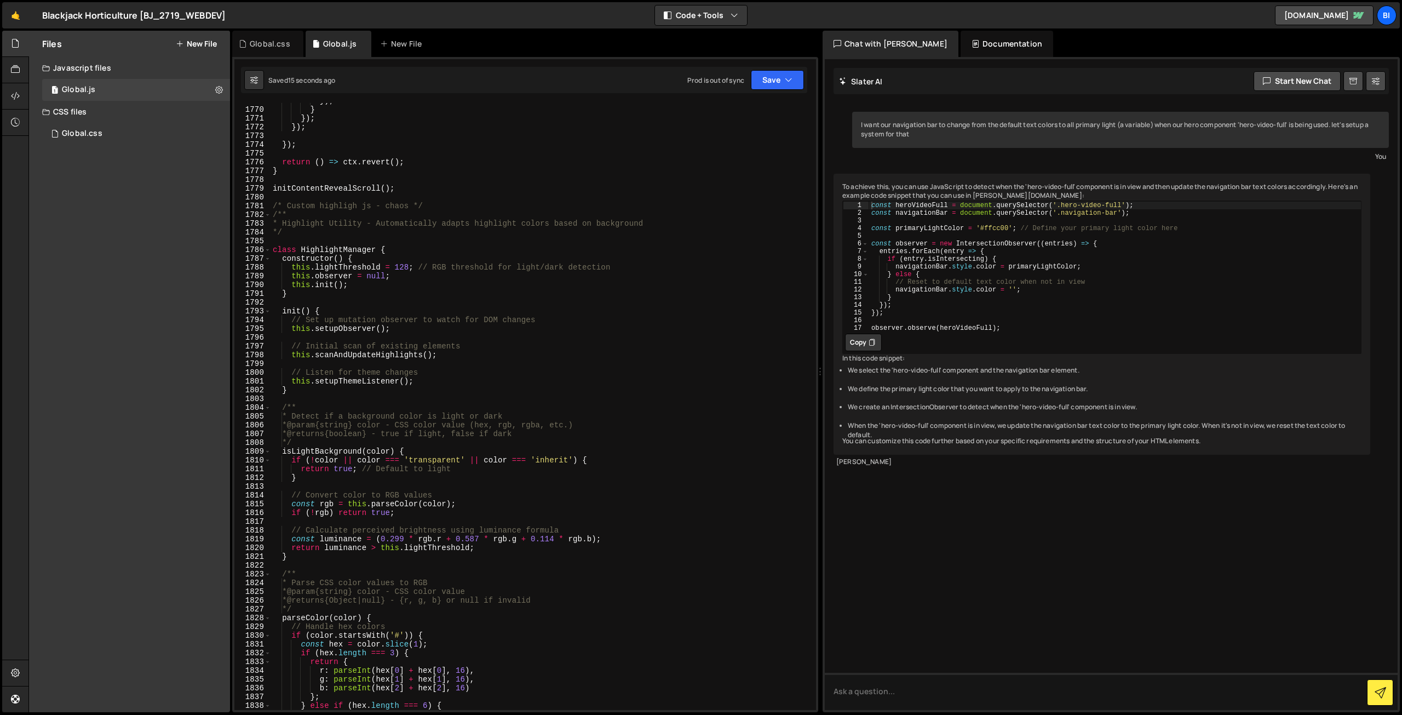
scroll to position [15422, 0]
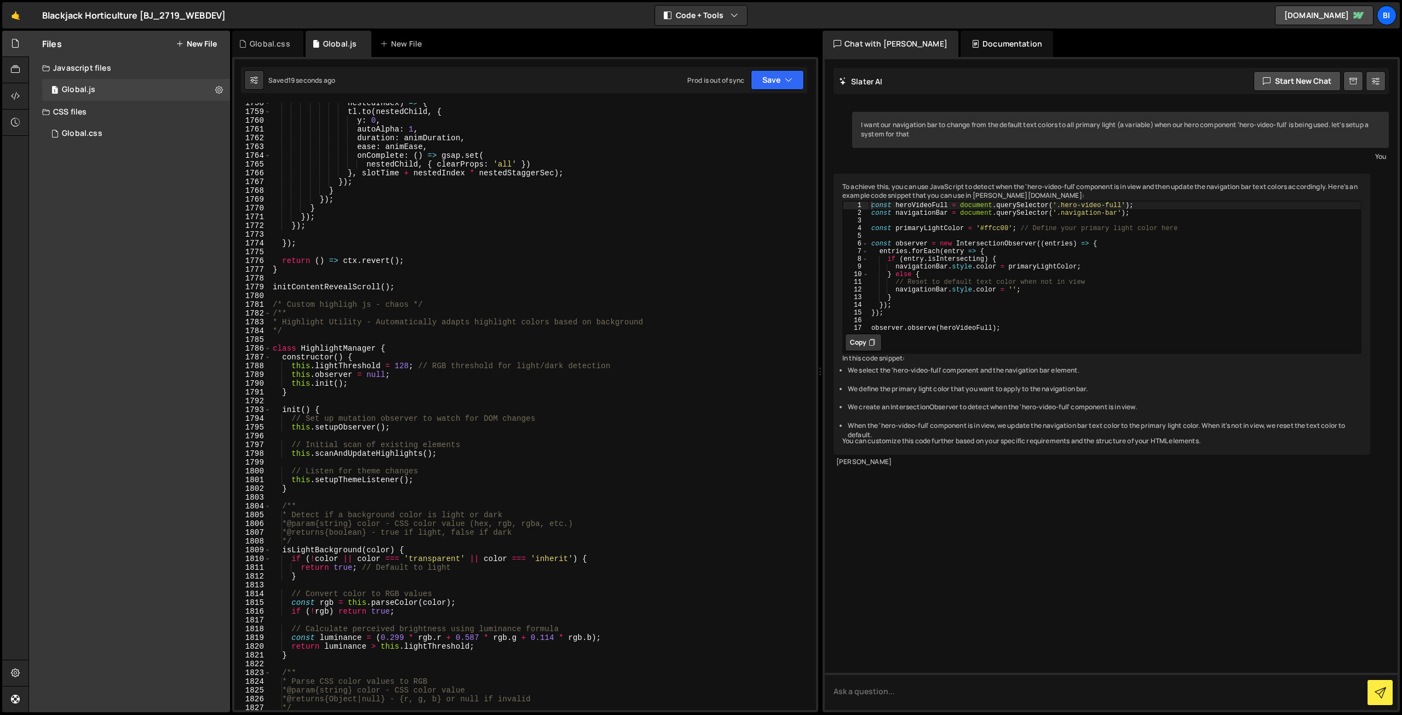
click at [435, 210] on div "nestedIndex ) => { tl . to ( nestedChild , { y : 0 , autoAlpha : 1 , duration :…" at bounding box center [541, 411] width 541 height 624
click at [404, 376] on div "nestedIndex ) => { tl . to ( nestedChild , { y : 0 , autoAlpha : 1 , duration :…" at bounding box center [541, 411] width 541 height 624
type textarea "[DOMAIN_NAME] = null;"
click at [262, 39] on div "Global.css" at bounding box center [270, 43] width 41 height 11
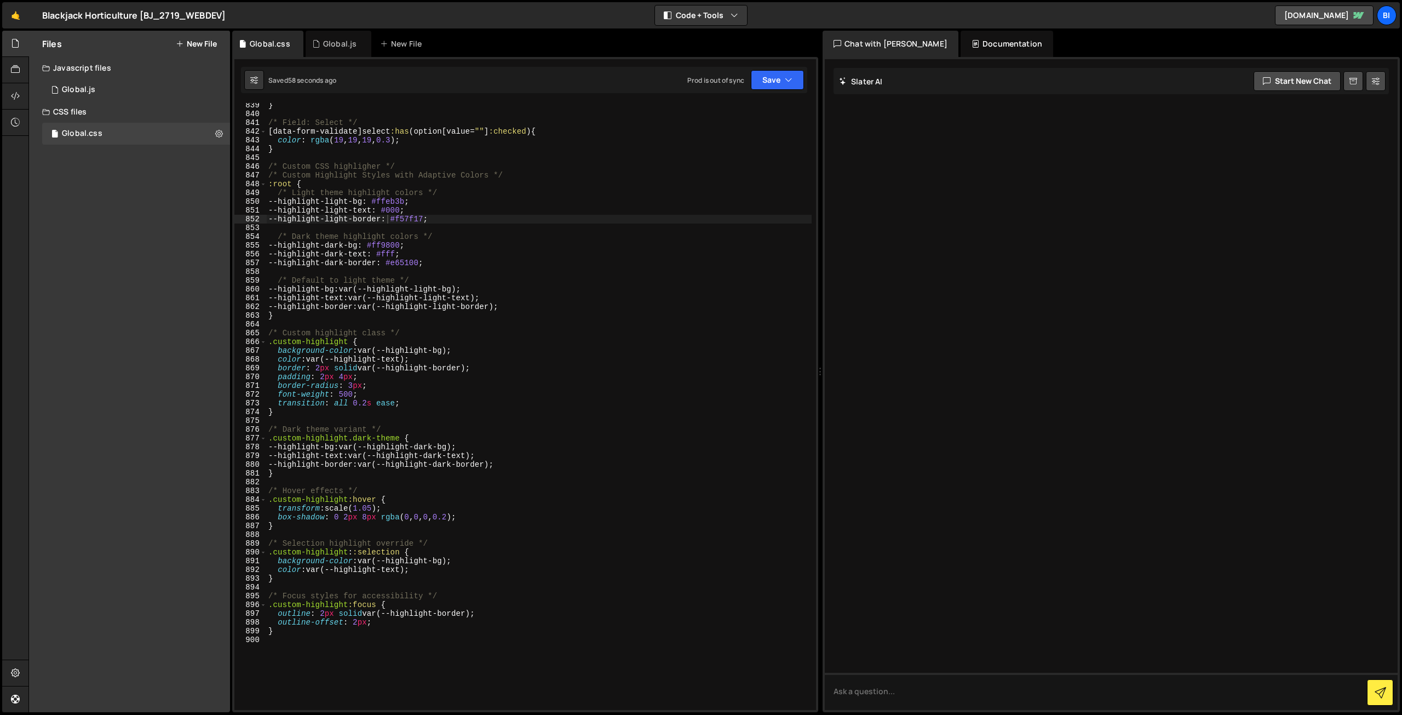
scroll to position [7347, 0]
click at [53, 263] on div "Files New File Javascript files 1 Global.js 0 CSS files Global.css 0 Copy share…" at bounding box center [129, 371] width 201 height 681
click at [439, 262] on div "} /* Field: Select */ [ data-form-validate ] select :has ( option [ value = " "…" at bounding box center [539, 413] width 546 height 624
click at [396, 210] on div "} /* Field: Select */ [ data-form-validate ] select :has ( option [ value = " "…" at bounding box center [539, 413] width 546 height 624
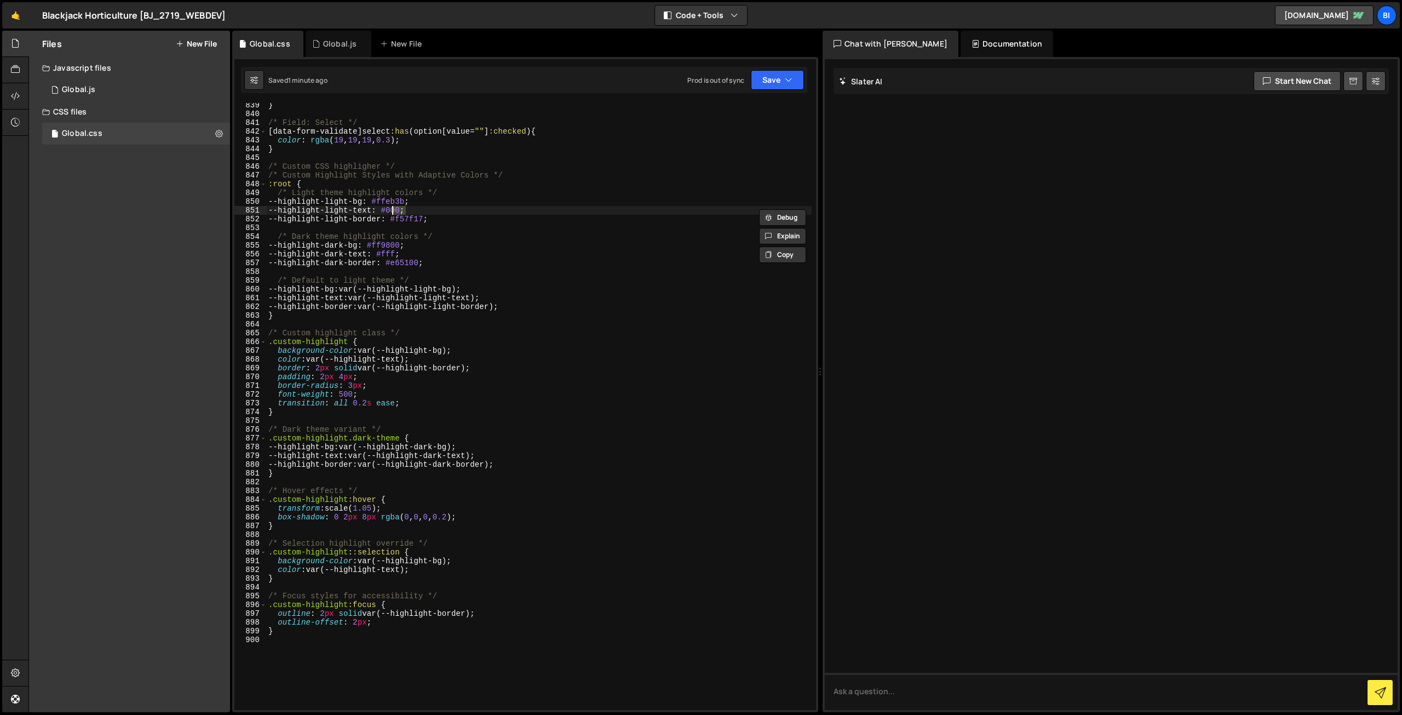
click at [394, 255] on div "} /* Field: Select */ [ data-form-validate ] select :has ( option [ value = " "…" at bounding box center [539, 413] width 546 height 624
click at [405, 266] on div "} /* Field: Select */ [ data-form-validate ] select :has ( option [ value = " "…" at bounding box center [539, 413] width 546 height 624
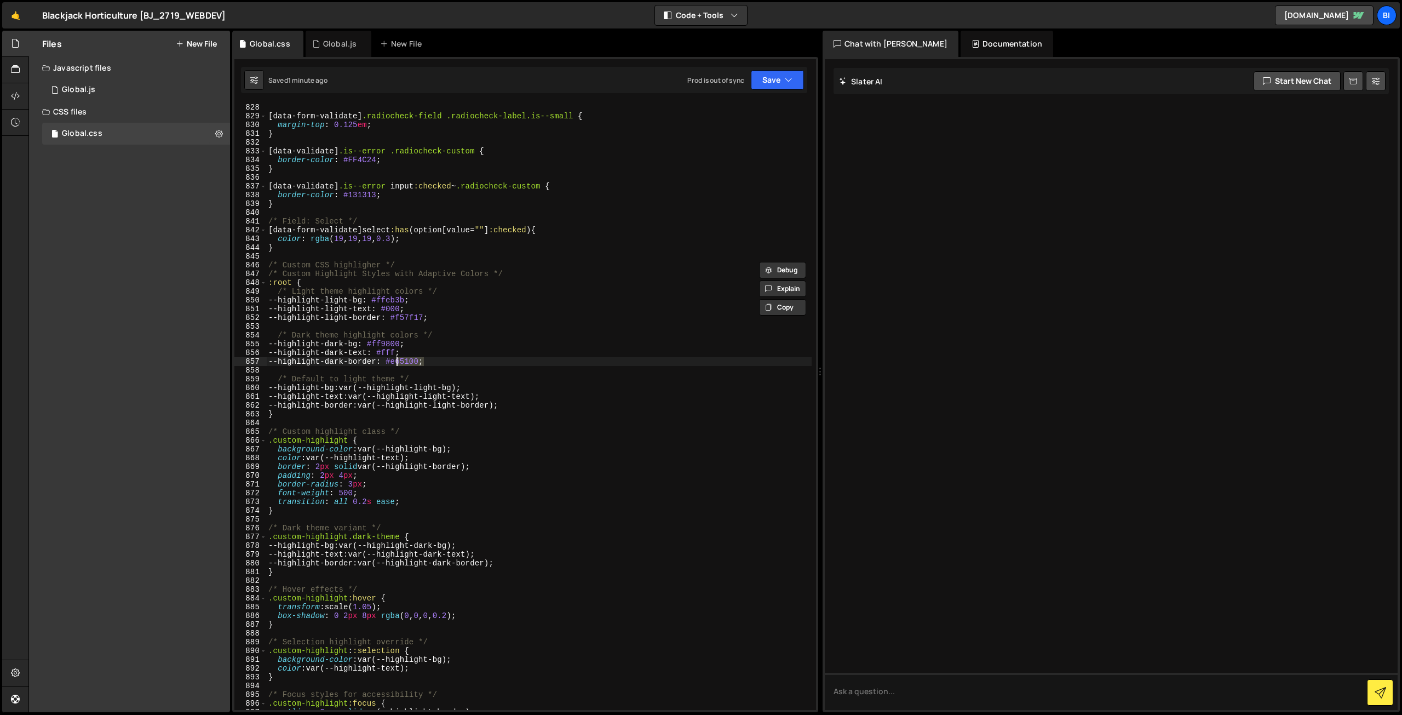
scroll to position [7216, 0]
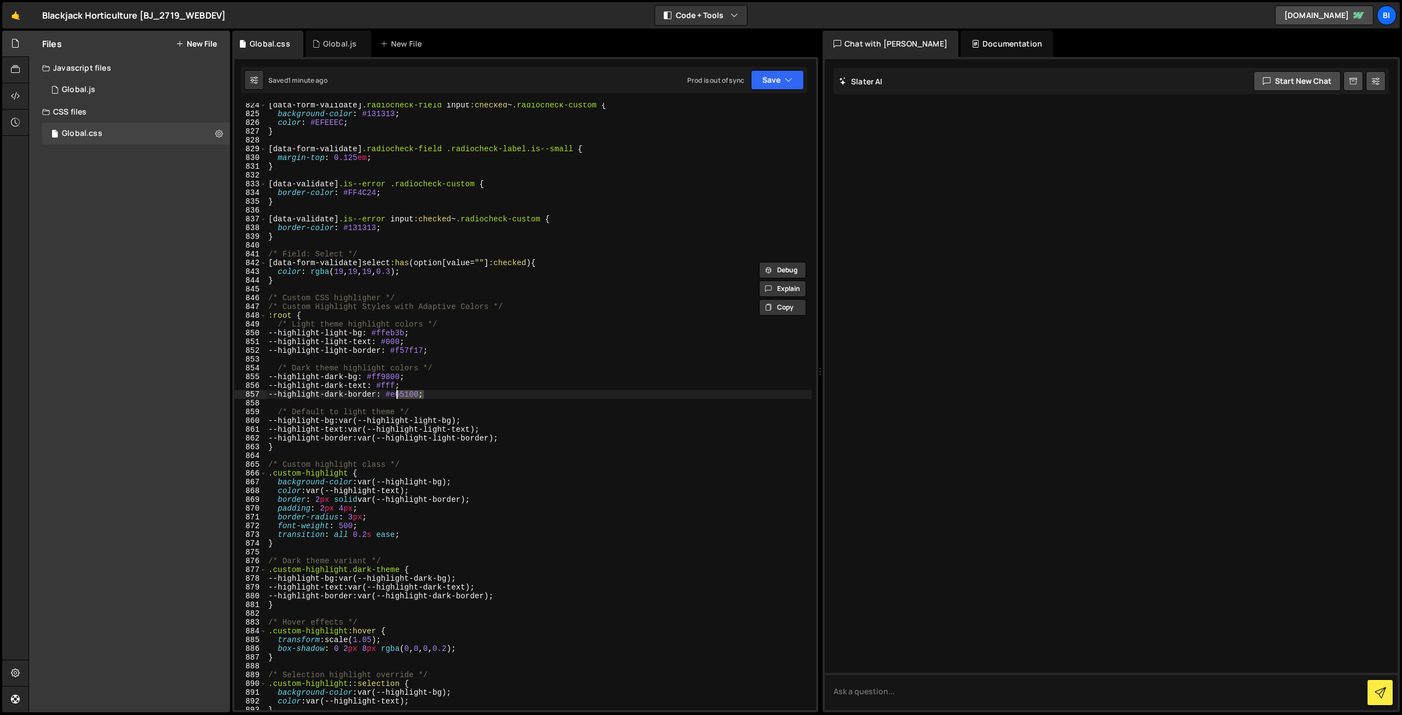
click at [403, 335] on div "[ data-form-validate ] .radiocheck-field input :checked ~ .radiocheck-custom { …" at bounding box center [539, 413] width 546 height 624
paste textarea "#496676"
click at [433, 346] on div "[ data-form-validate ] .radiocheck-field input :checked ~ .radiocheck-custom { …" at bounding box center [539, 413] width 546 height 624
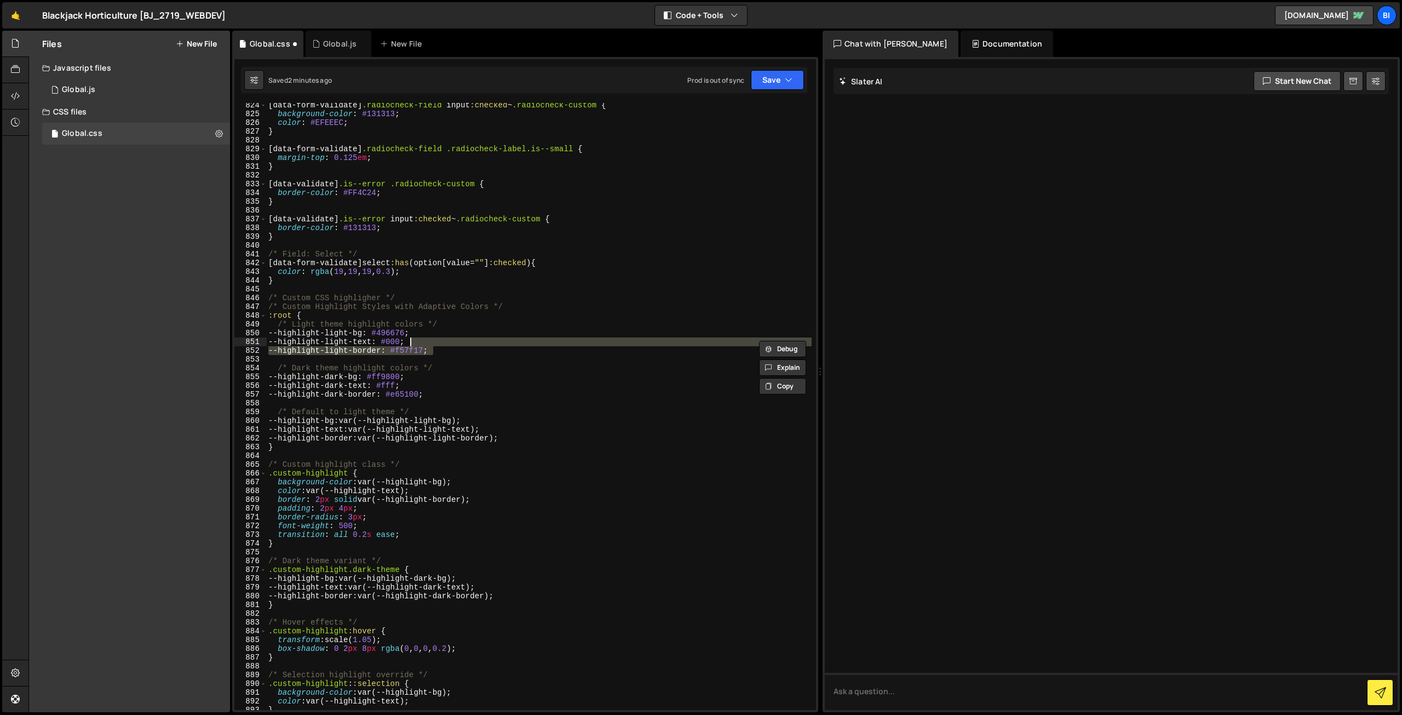
click at [426, 354] on div "[ data-form-validate ] .radiocheck-field input :checked ~ .radiocheck-custom { …" at bounding box center [539, 406] width 546 height 607
click at [426, 354] on div "[ data-form-validate ] .radiocheck-field input :checked ~ .radiocheck-custom { …" at bounding box center [539, 413] width 546 height 624
click at [422, 349] on div "[ data-form-validate ] .radiocheck-field input :checked ~ .radiocheck-custom { …" at bounding box center [539, 406] width 546 height 607
click at [422, 349] on div "[ data-form-validate ] .radiocheck-field input :checked ~ .radiocheck-custom { …" at bounding box center [539, 413] width 546 height 624
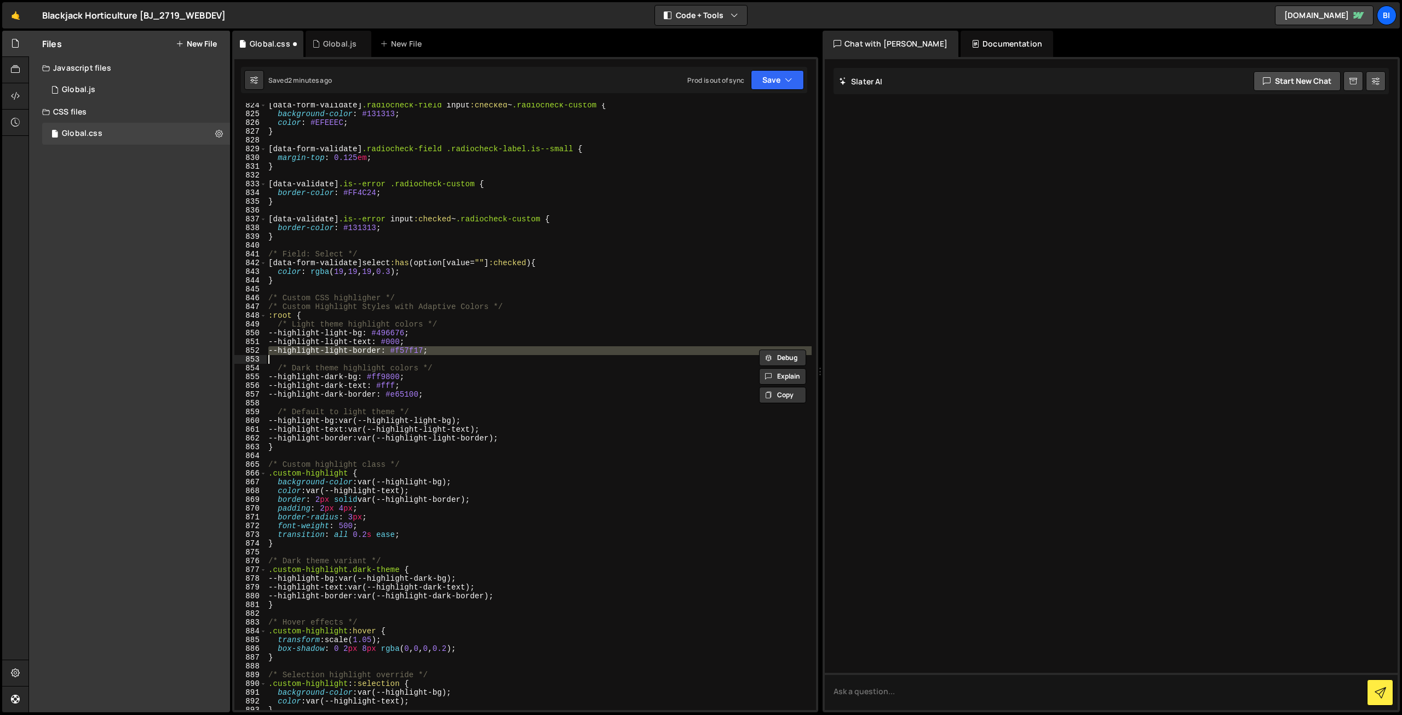
click at [449, 350] on div "[ data-form-validate ] .radiocheck-field input :checked ~ .radiocheck-custom { …" at bounding box center [539, 406] width 546 height 607
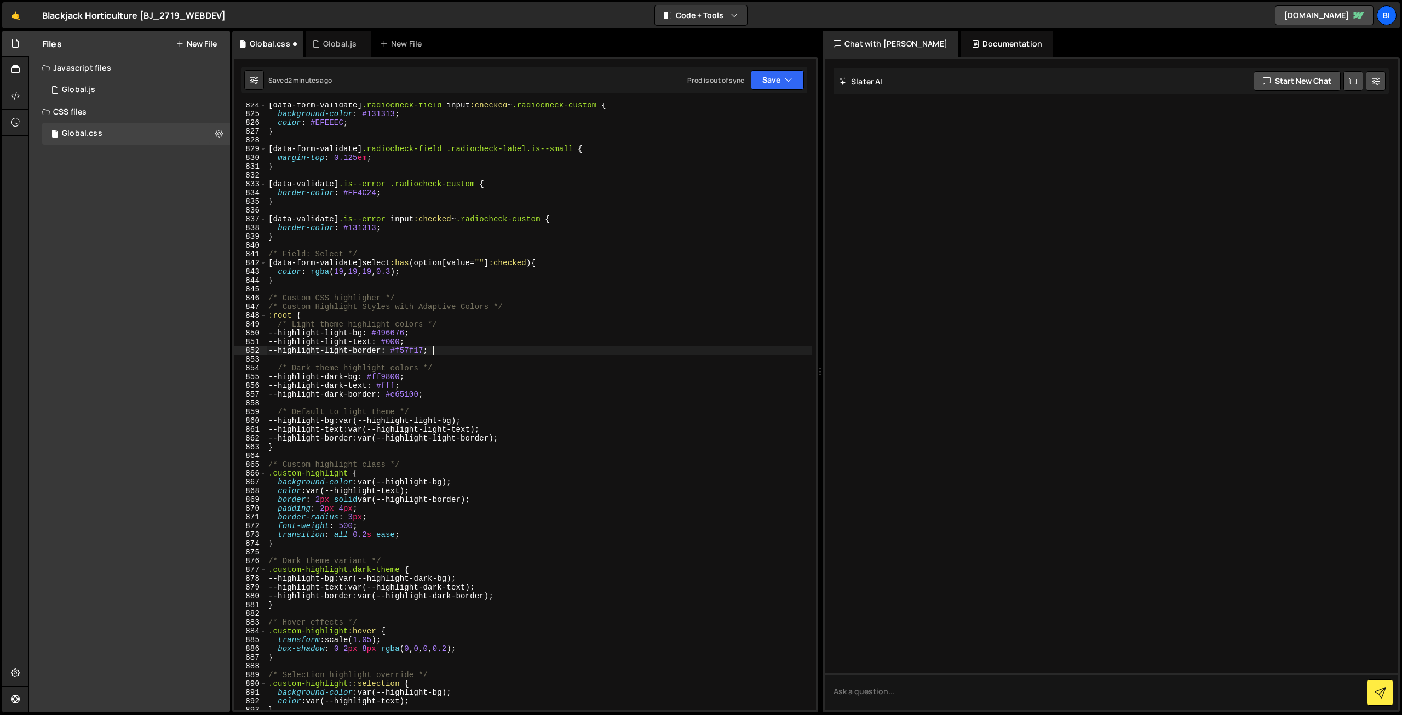
click at [411, 349] on div "[ data-form-validate ] .radiocheck-field input :checked ~ .radiocheck-custom { …" at bounding box center [539, 413] width 546 height 624
paste textarea "#496676"
click at [399, 349] on div "[ data-form-validate ] .radiocheck-field input :checked ~ .radiocheck-custom { …" at bounding box center [539, 413] width 546 height 624
click at [399, 339] on div "[ data-form-validate ] .radiocheck-field input :checked ~ .radiocheck-custom { …" at bounding box center [539, 413] width 546 height 624
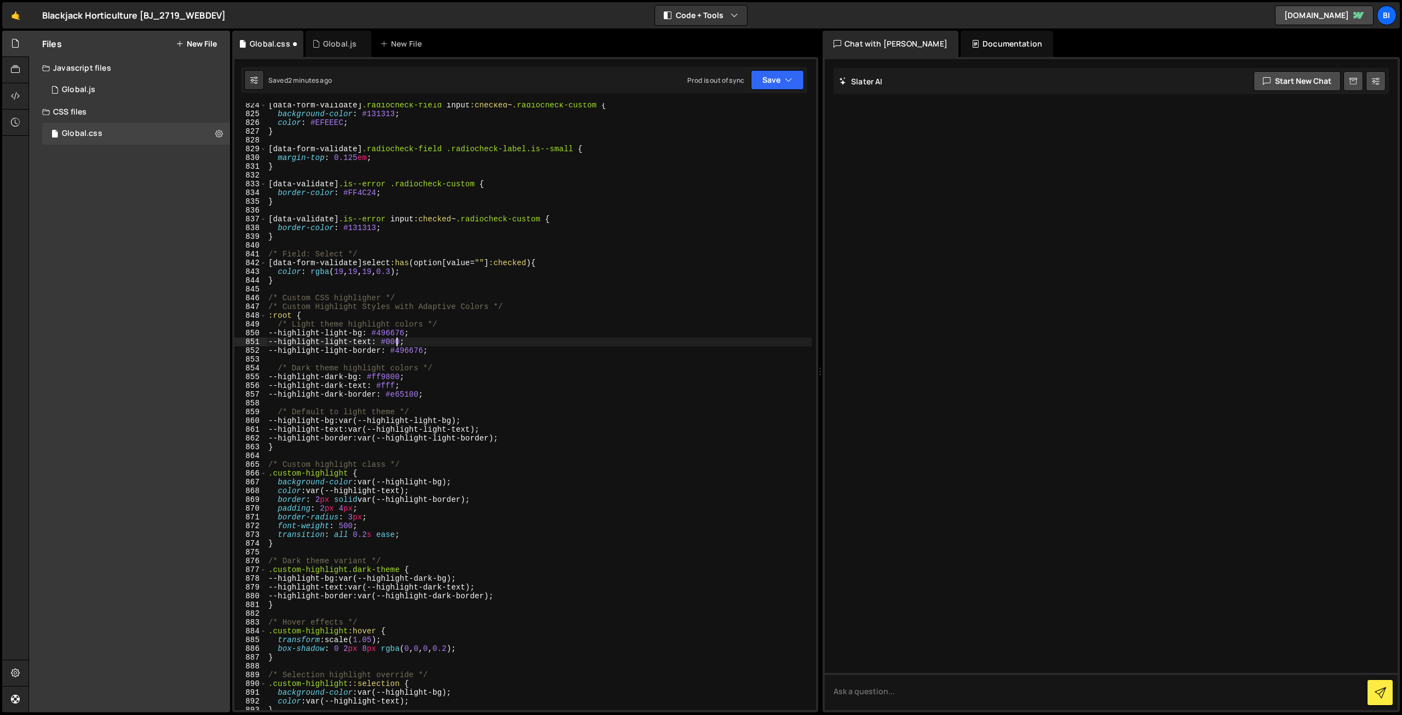
click at [399, 339] on div "[ data-form-validate ] .radiocheck-field input :checked ~ .radiocheck-custom { …" at bounding box center [539, 413] width 546 height 624
click at [404, 331] on div "[ data-form-validate ] .radiocheck-field input :checked ~ .radiocheck-custom { …" at bounding box center [539, 413] width 546 height 624
click at [392, 334] on div "[ data-form-validate ] .radiocheck-field input :checked ~ .radiocheck-custom { …" at bounding box center [539, 406] width 546 height 607
click at [392, 334] on div "[ data-form-validate ] .radiocheck-field input :checked ~ .radiocheck-custom { …" at bounding box center [539, 413] width 546 height 624
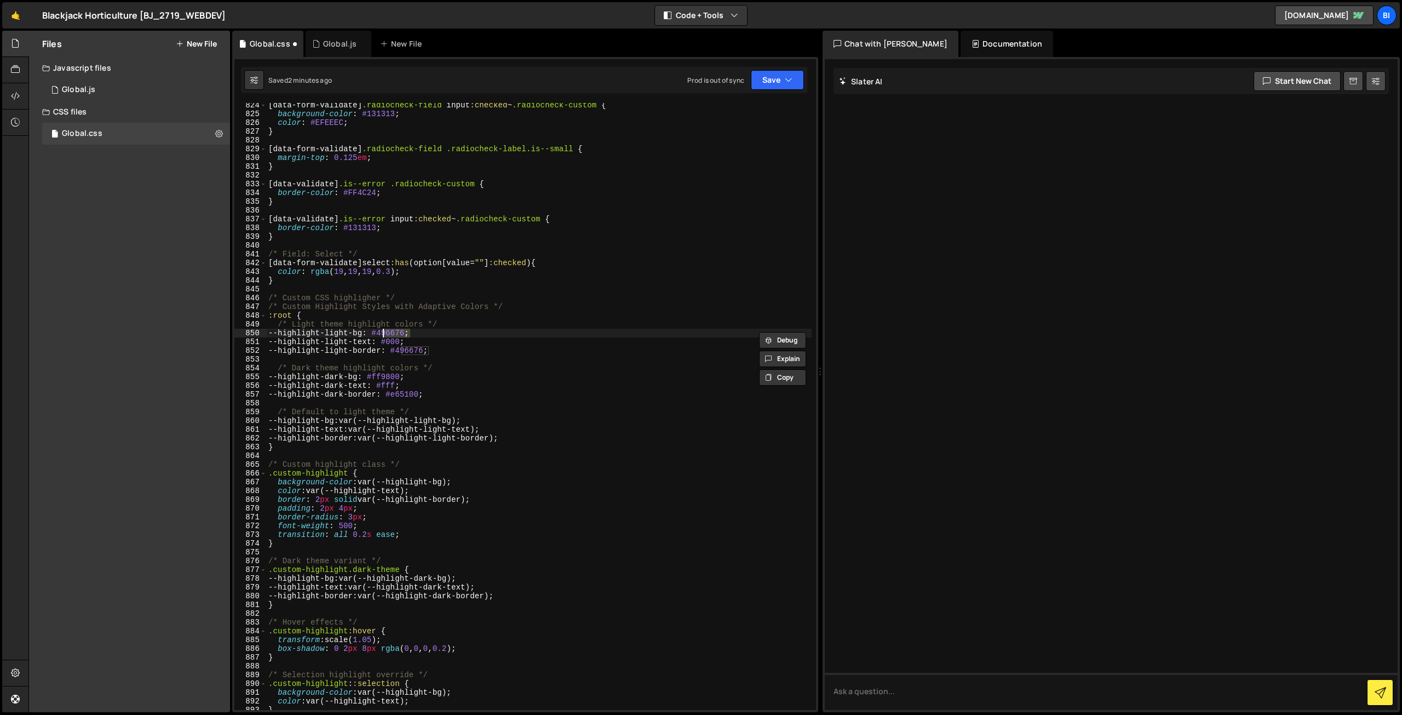
paste textarea "6A8EA1"
click at [406, 349] on div "[ data-form-validate ] .radiocheck-field input :checked ~ .radiocheck-custom { …" at bounding box center [539, 413] width 546 height 624
paste textarea "6A8EA1"
click at [492, 354] on div "[ data-form-validate ] .radiocheck-field input :checked ~ .radiocheck-custom { …" at bounding box center [539, 413] width 546 height 624
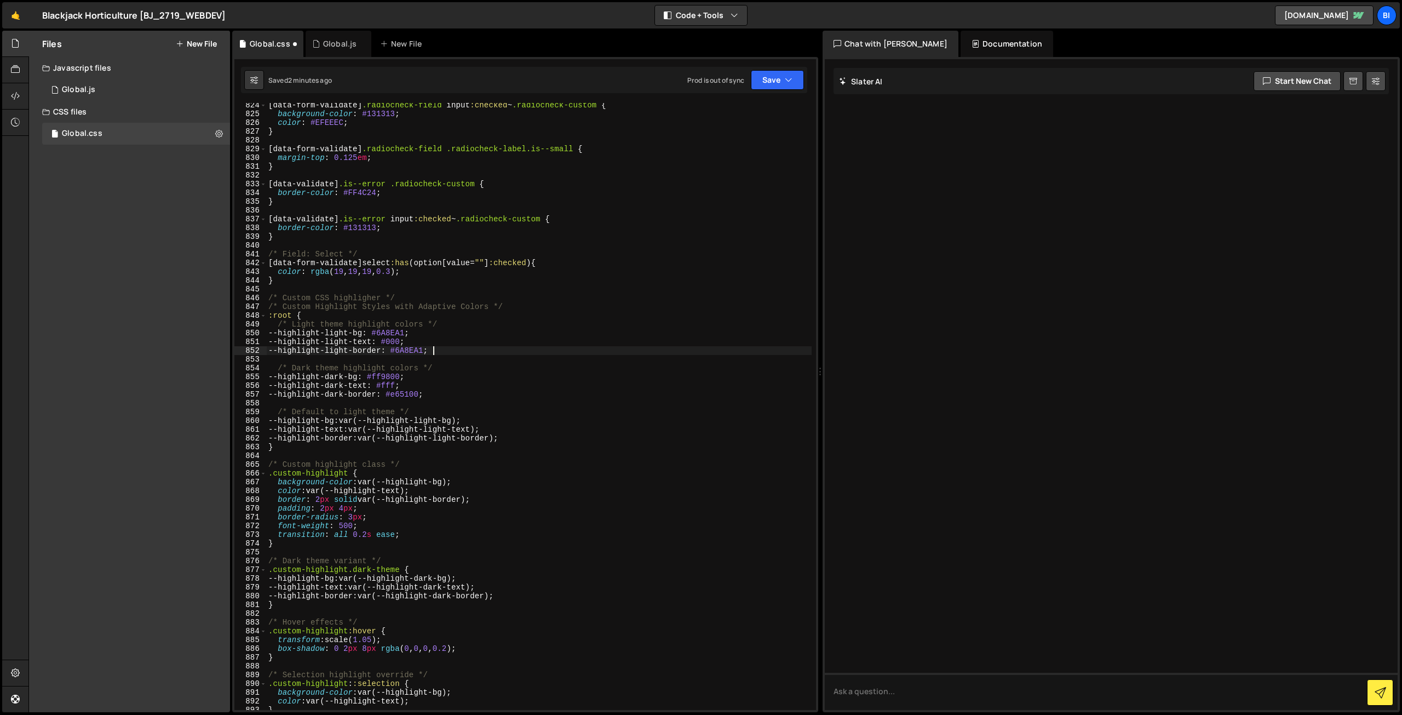
click at [397, 374] on div "[ data-form-validate ] .radiocheck-field input :checked ~ .radiocheck-custom { …" at bounding box center [539, 413] width 546 height 624
paste textarea "E8E3DF"
click at [408, 394] on div "[ data-form-validate ] .radiocheck-field input :checked ~ .radiocheck-custom { …" at bounding box center [539, 413] width 546 height 624
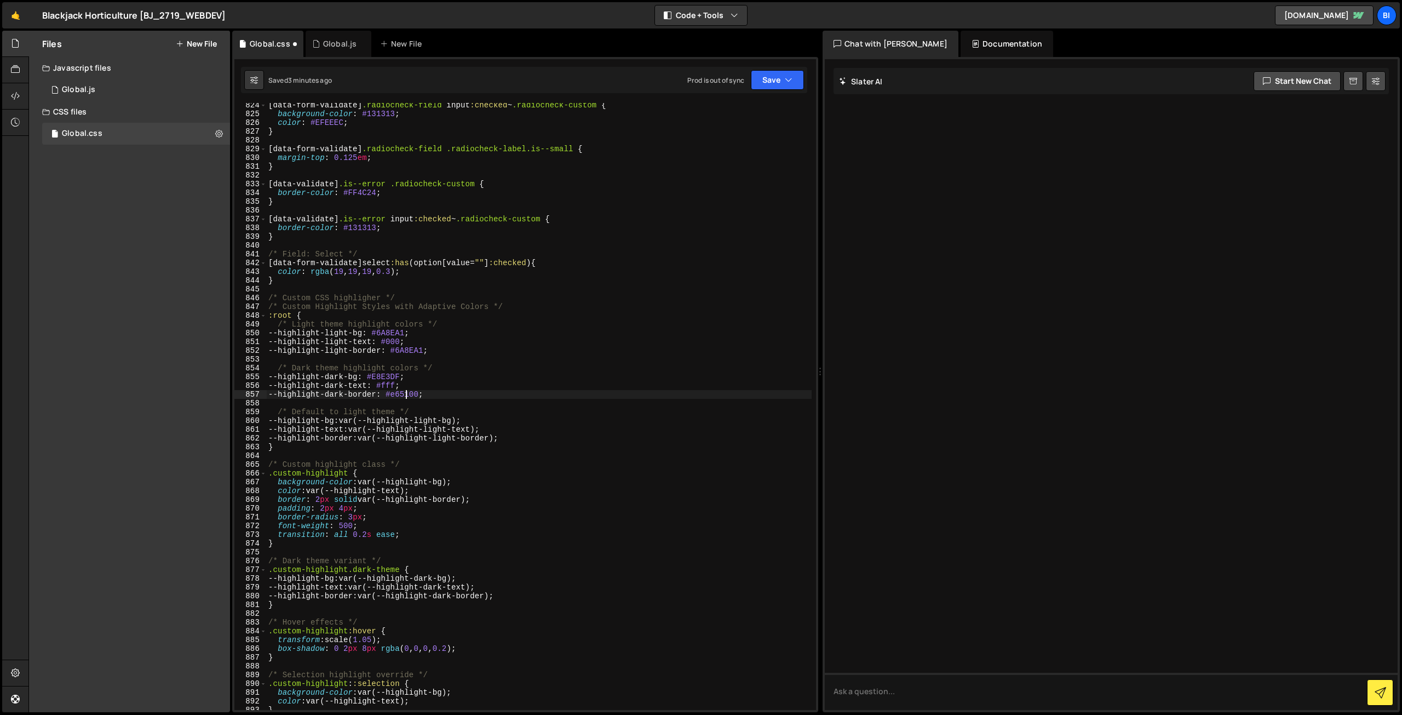
paste textarea "E8E3DF"
click at [406, 385] on div "[ data-form-validate ] .radiocheck-field input :checked ~ .radiocheck-custom { …" at bounding box center [539, 413] width 546 height 624
click at [396, 386] on div "[ data-form-validate ] .radiocheck-field input :checked ~ .radiocheck-custom { …" at bounding box center [539, 413] width 546 height 624
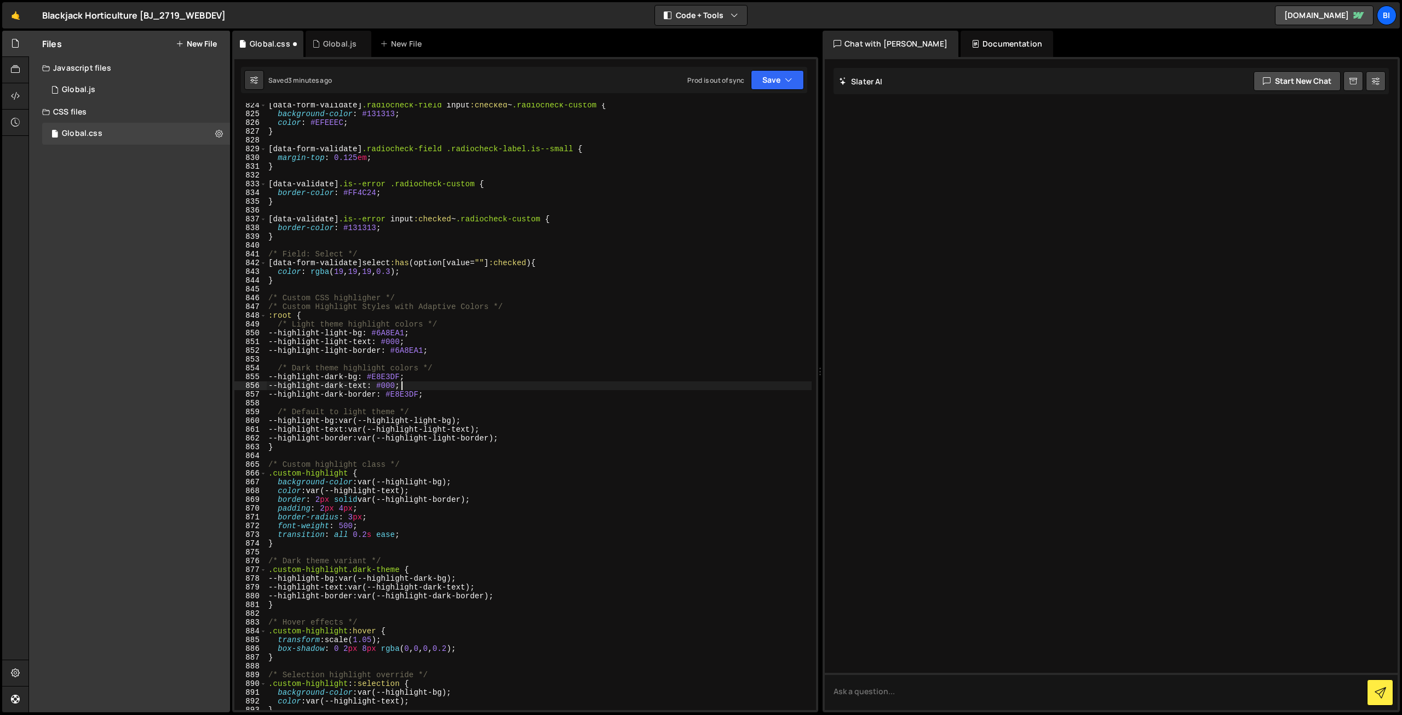
click at [400, 344] on div "[ data-form-validate ] .radiocheck-field input :checked ~ .radiocheck-custom { …" at bounding box center [539, 413] width 546 height 624
click at [452, 339] on div "[ data-form-validate ] .radiocheck-field input :checked ~ .radiocheck-custom { …" at bounding box center [539, 413] width 546 height 624
click at [559, 345] on div "[ data-form-validate ] .radiocheck-field input :checked ~ .radiocheck-custom { …" at bounding box center [539, 413] width 546 height 624
click at [397, 382] on div "[ data-form-validate ] .radiocheck-field input :checked ~ .radiocheck-custom { …" at bounding box center [539, 413] width 546 height 624
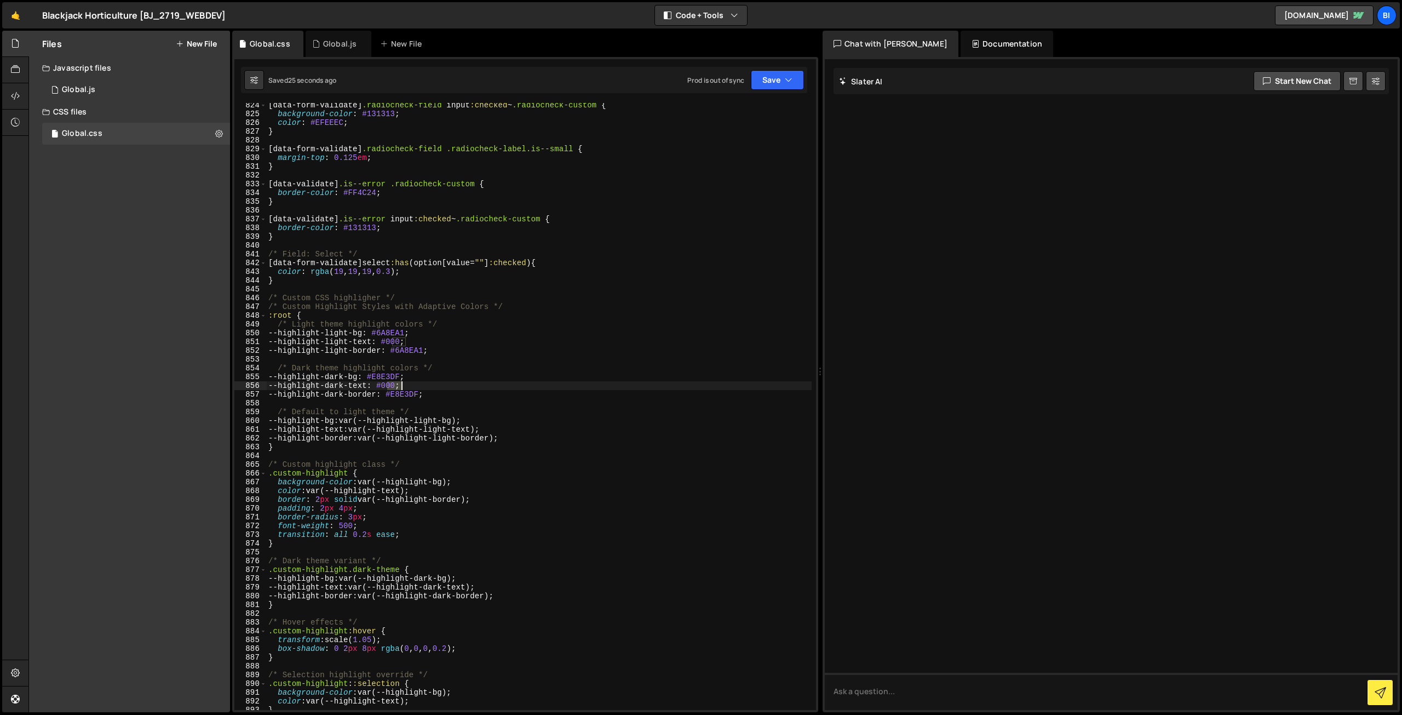
click at [397, 382] on div "[ data-form-validate ] .radiocheck-field input :checked ~ .radiocheck-custom { …" at bounding box center [539, 413] width 546 height 624
click at [433, 387] on div "[ data-form-validate ] .radiocheck-field input :checked ~ .radiocheck-custom { …" at bounding box center [539, 413] width 546 height 624
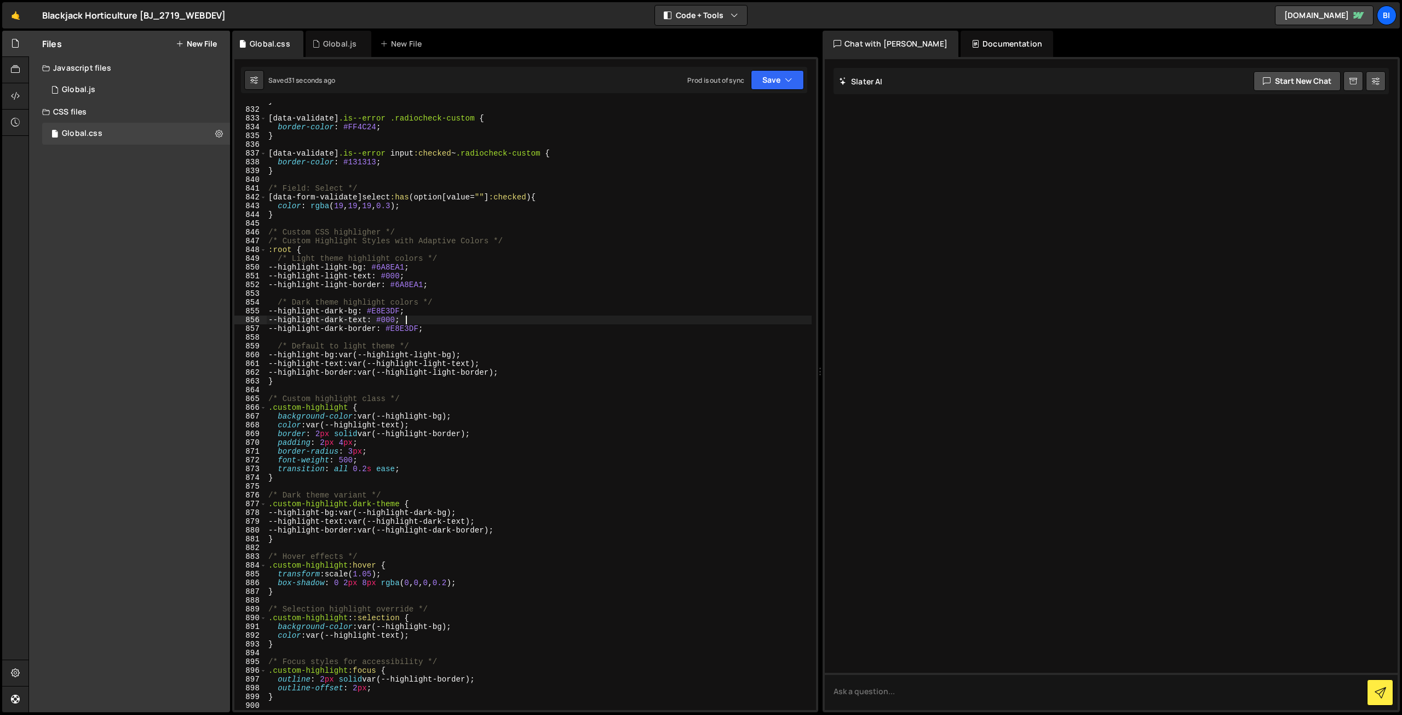
scroll to position [7249, 0]
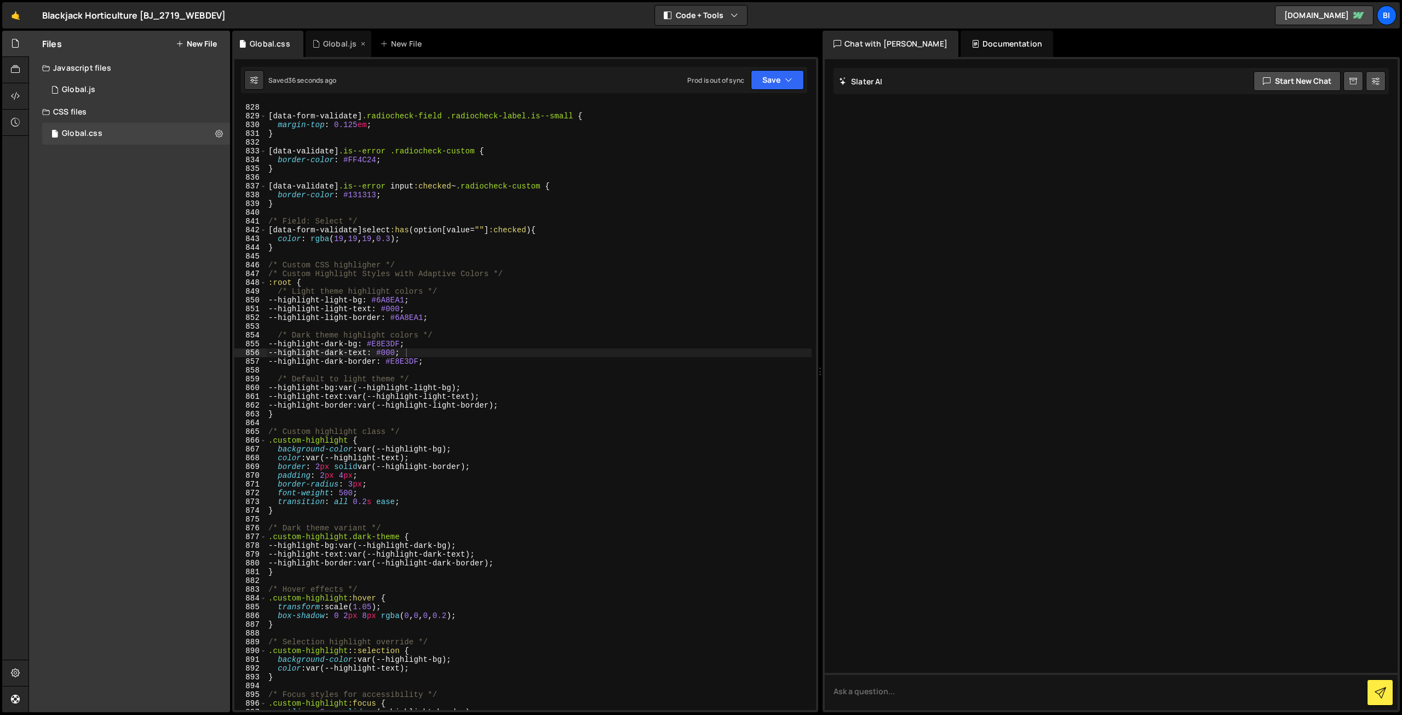
click at [331, 46] on div "Global.js" at bounding box center [339, 43] width 33 height 11
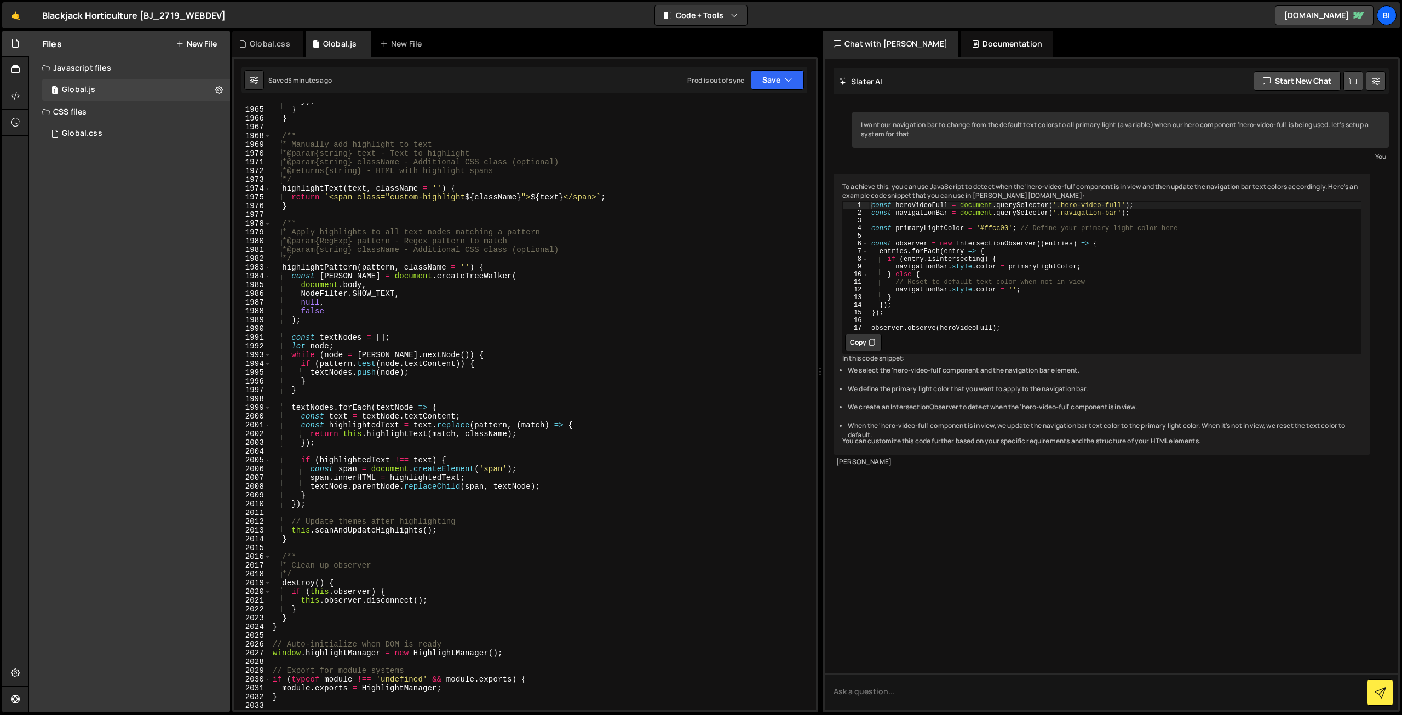
scroll to position [17262, 0]
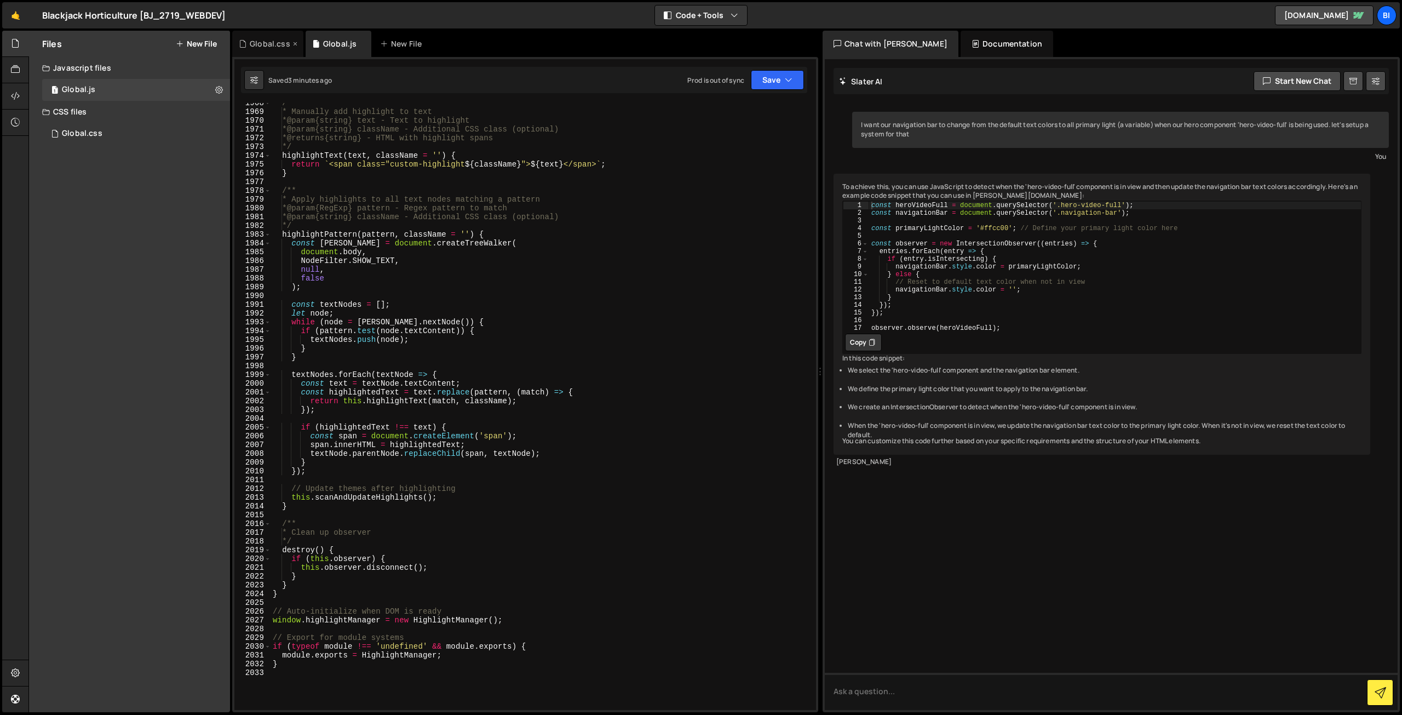
click at [277, 50] on div "Global.css" at bounding box center [267, 44] width 71 height 26
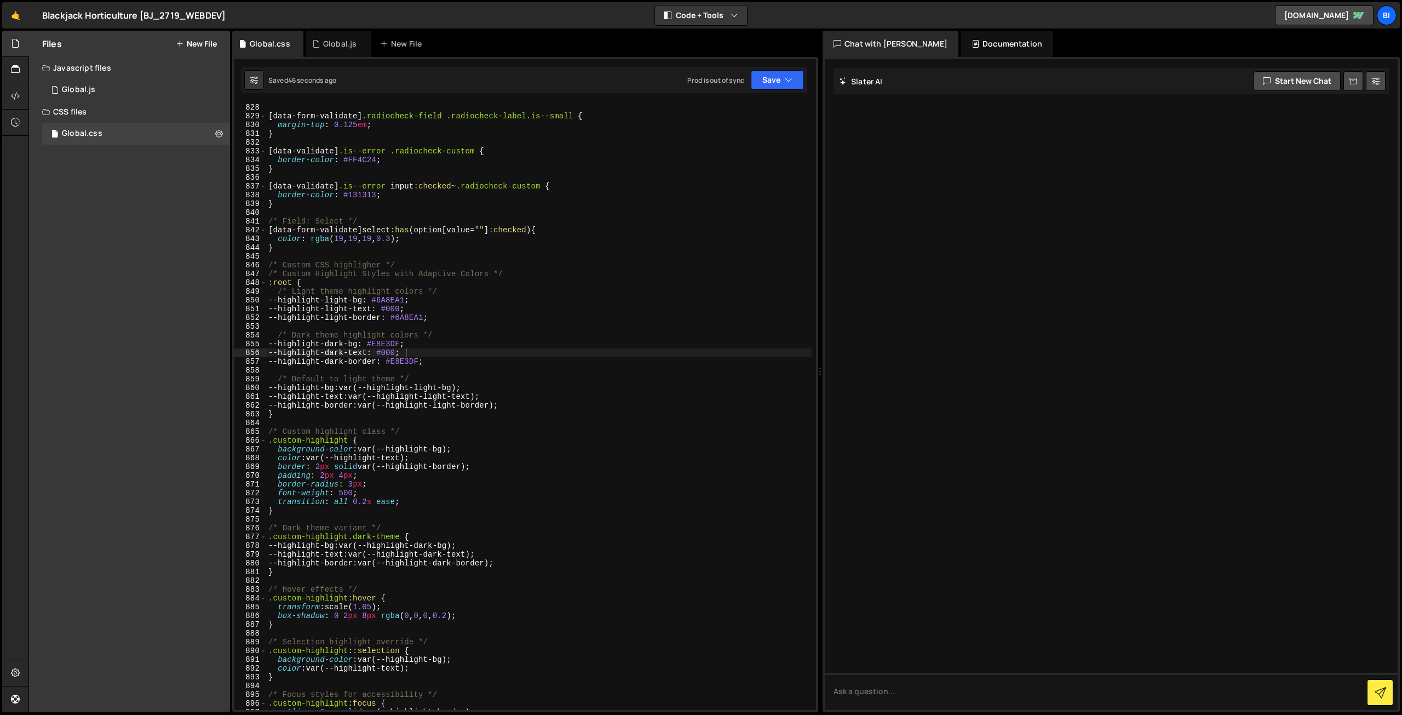
click at [366, 305] on div "[ data-form-validate ] .radiocheck-field .radiocheck-label.is--small { margin-t…" at bounding box center [539, 415] width 546 height 624
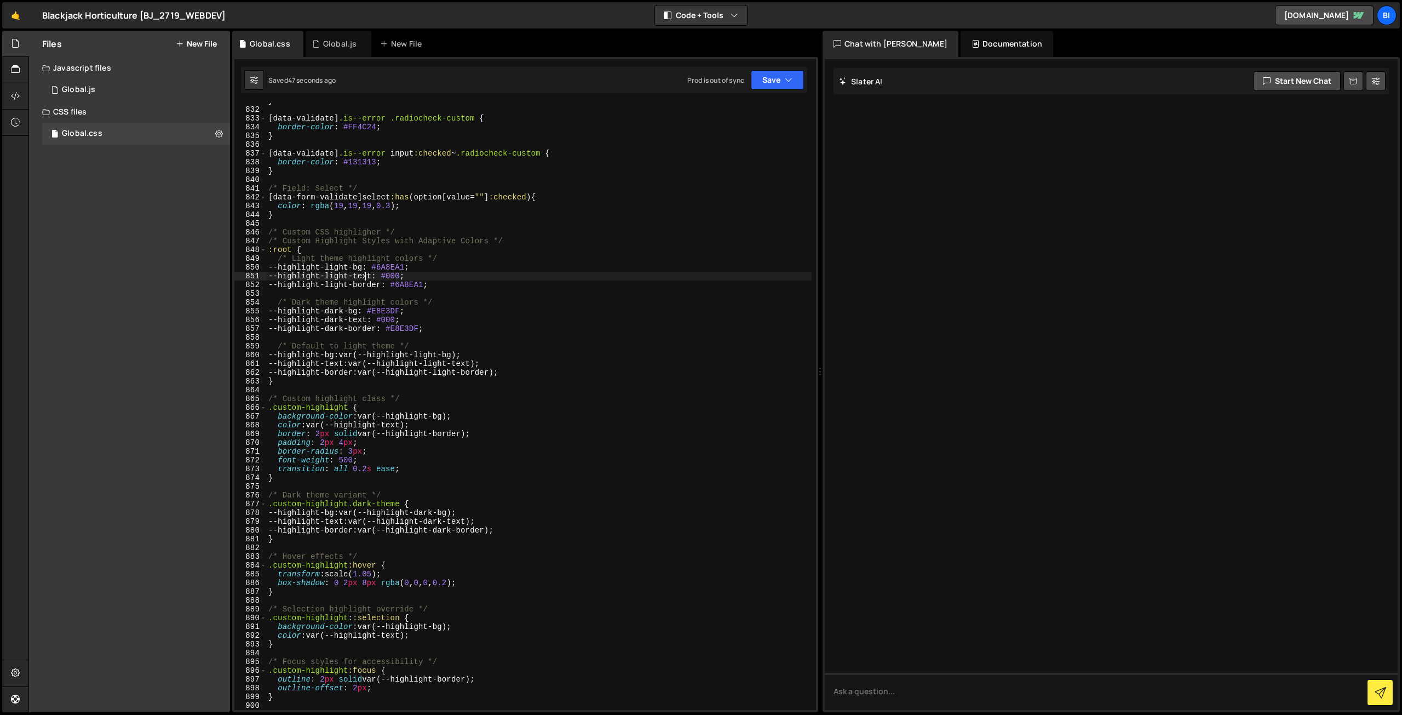
click at [470, 307] on div "} [ data-validate ] .is--error .radiocheck-custom { border-color : #FF4C24 ; } …" at bounding box center [539, 408] width 546 height 624
type textarea "--highlight-dark-bg: #E8E3DF;"
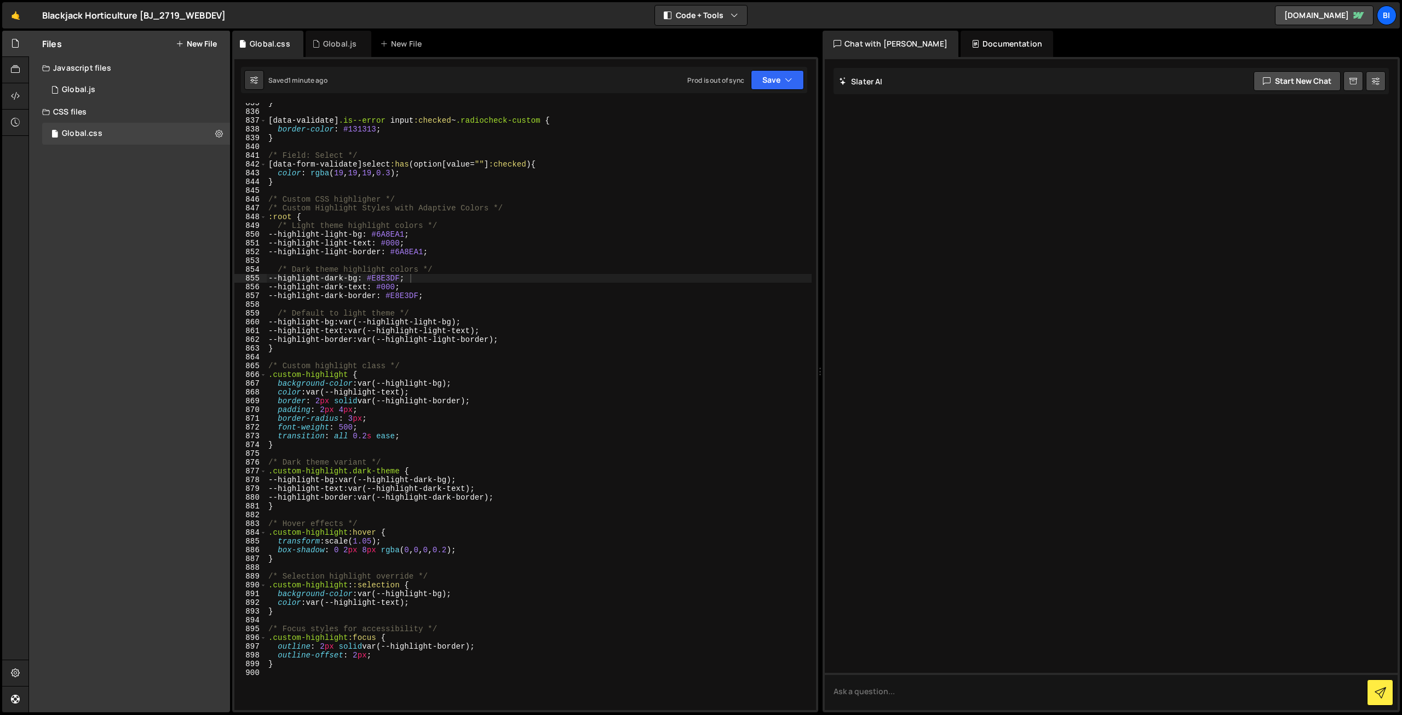
click at [90, 247] on div "Files New File Javascript files 1 Global.js 0 CSS files Global.css 0 Copy share…" at bounding box center [129, 371] width 201 height 681
click at [382, 193] on div "} [ data-validate ] .is--error input :checked ~ .radiocheck-custom { border-col…" at bounding box center [539, 411] width 546 height 624
click at [168, 180] on div "Files New File Javascript files 1 Global.js 0 CSS files Global.css 0 Copy share…" at bounding box center [129, 371] width 201 height 681
type textarea "border-radius: 3px;"
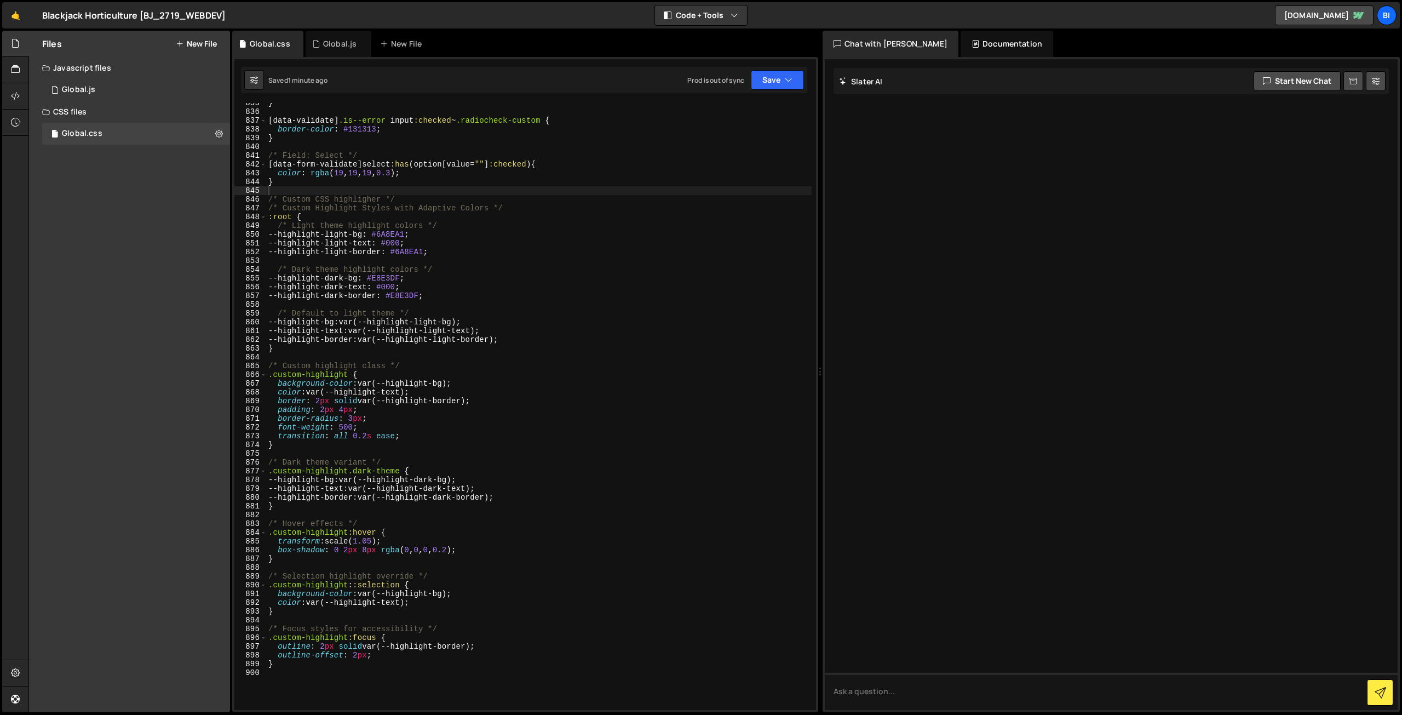
click at [417, 421] on div "} [ data-validate ] .is--error input :checked ~ .radiocheck-custom { border-col…" at bounding box center [539, 411] width 546 height 624
click at [324, 43] on div "Global.js" at bounding box center [339, 43] width 33 height 11
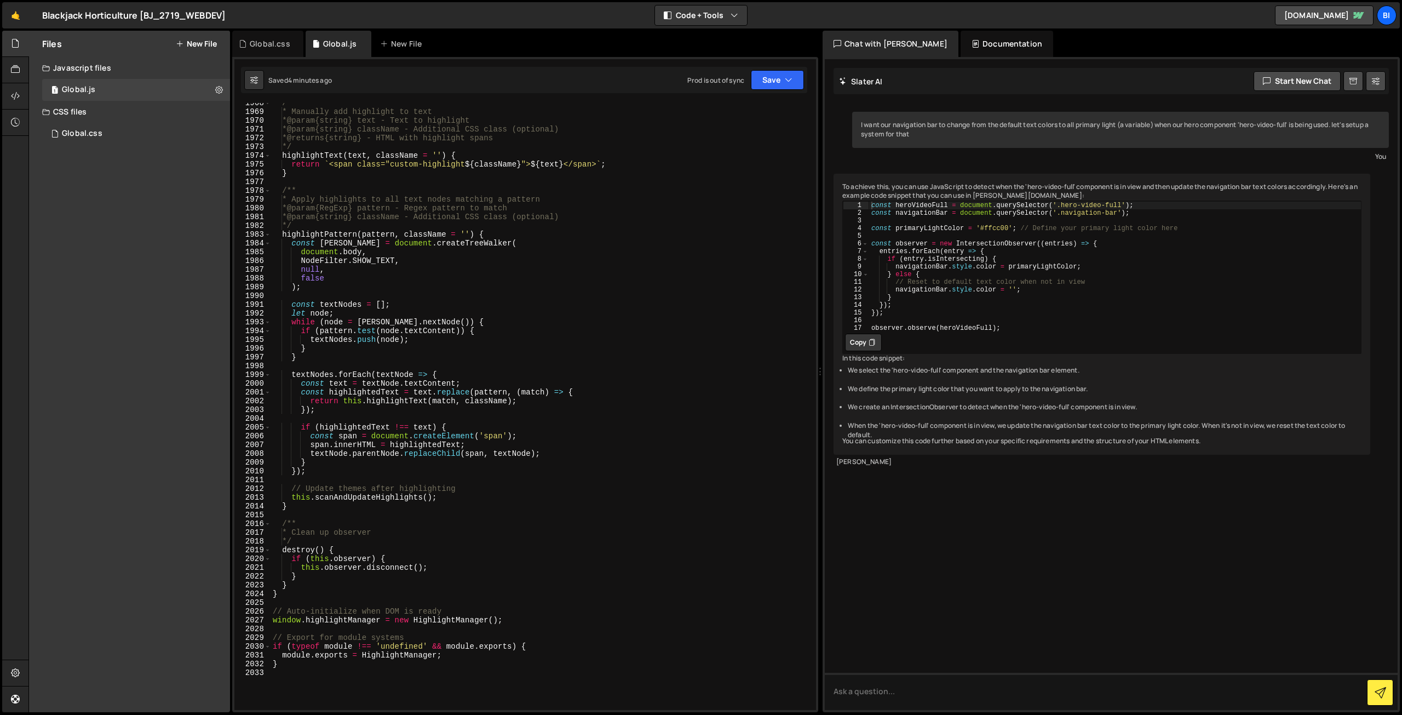
click at [427, 492] on div "/** * Manually add highlight to text * @param {string} text - Text to highlight…" at bounding box center [541, 411] width 541 height 624
type textarea "}"
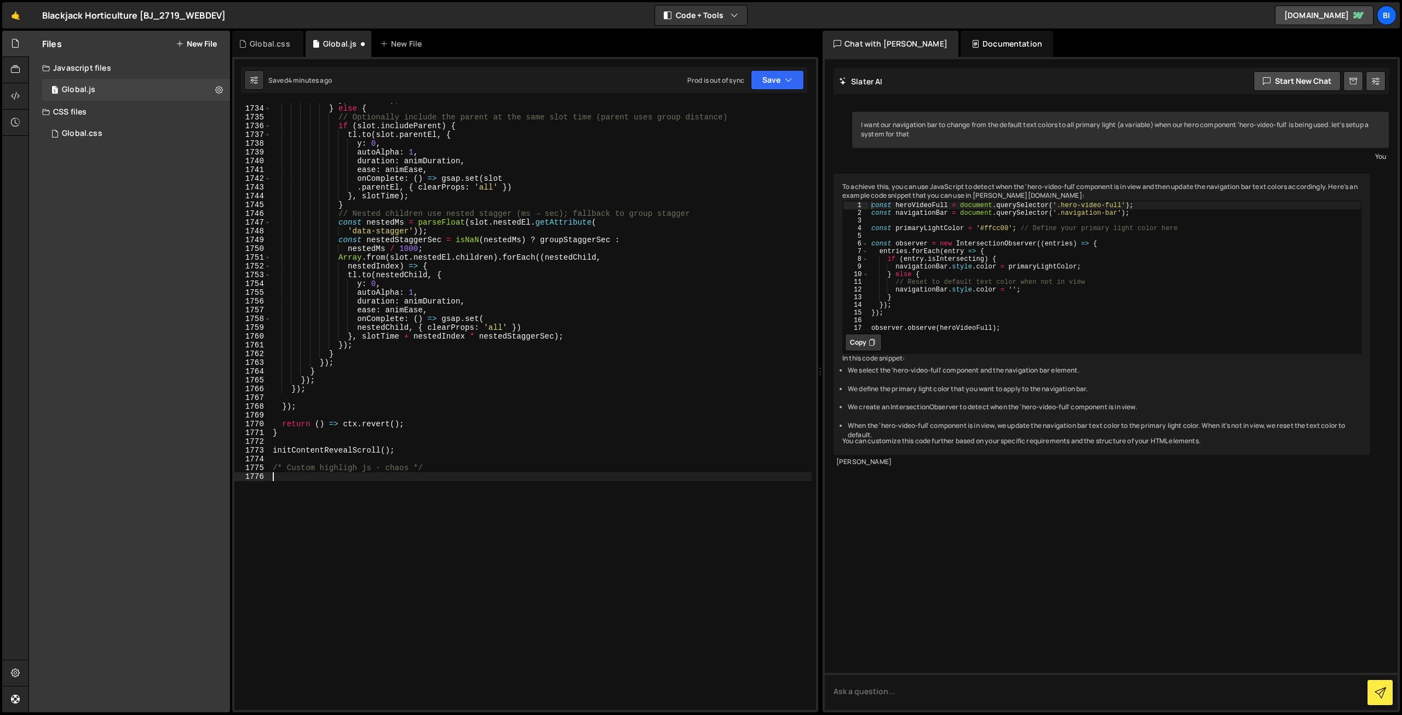
scroll to position [15173, 0]
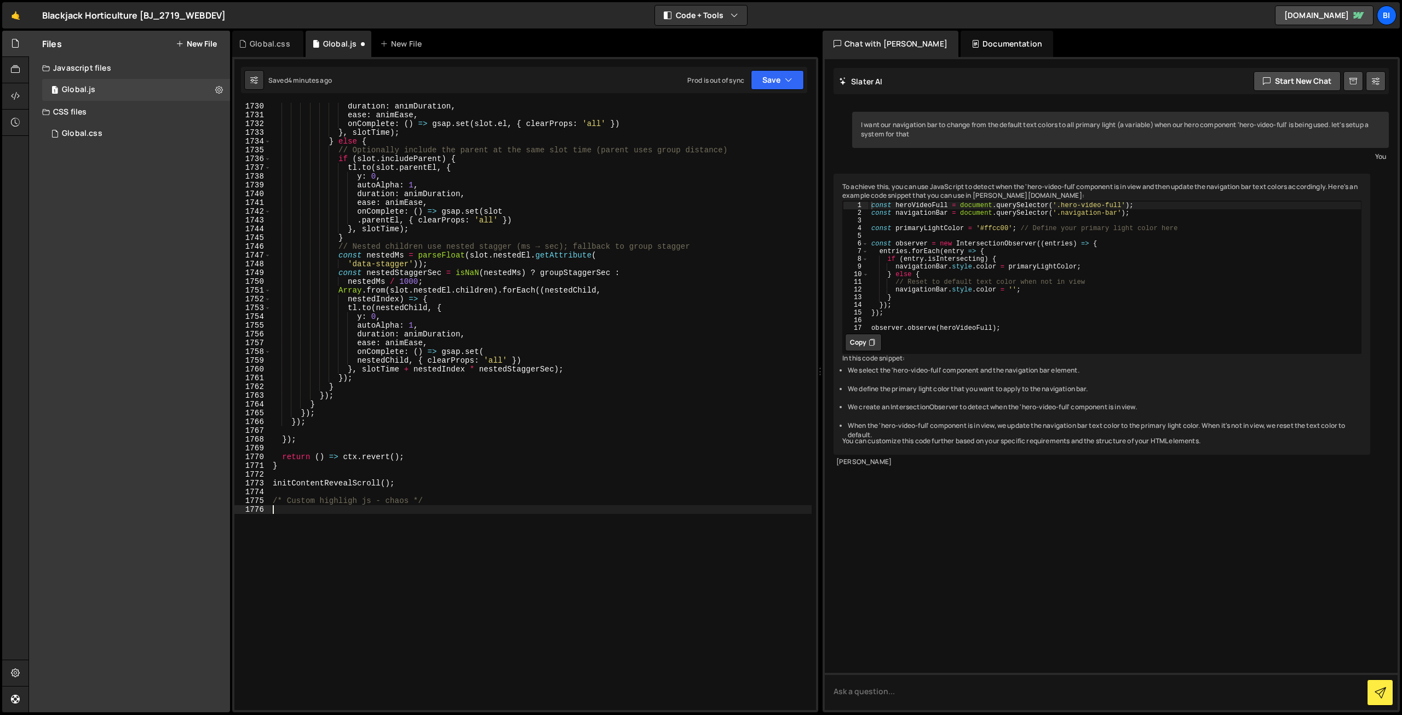
click at [397, 502] on div "duration : animDuration , ease : animEase , onComplete : ( ) => gsap . set ( sl…" at bounding box center [541, 414] width 541 height 624
type textarea "/* Custom highligh js - chaos */"
type textarea "});"
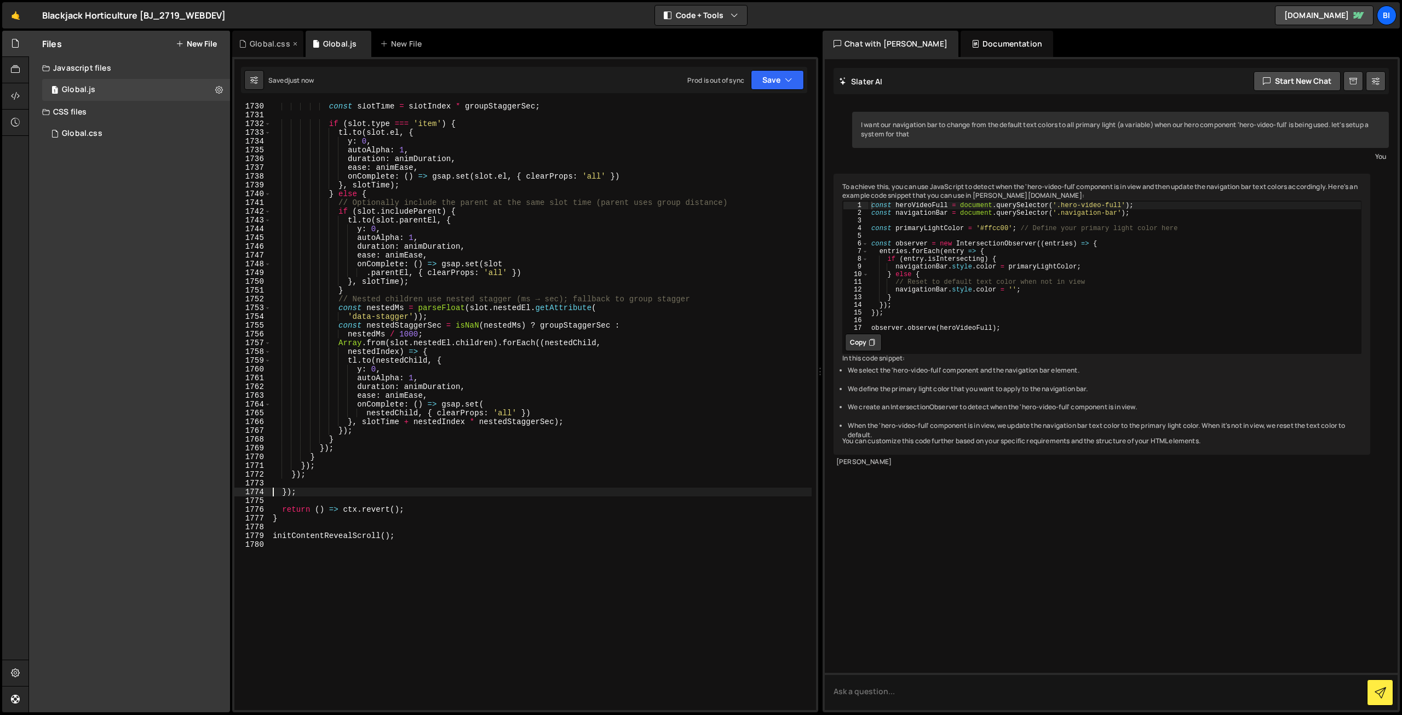
click at [278, 49] on div "Global.css" at bounding box center [267, 44] width 71 height 26
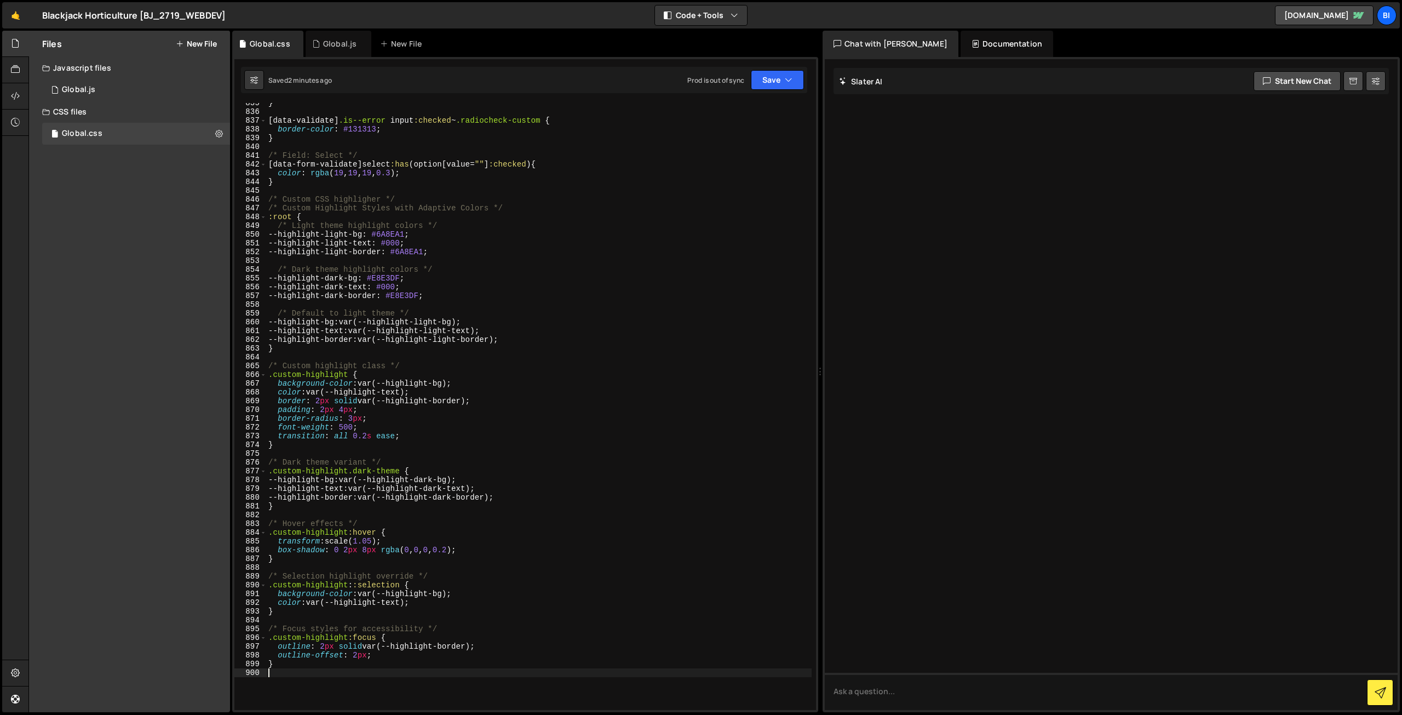
click at [351, 686] on div "} [ data-validate ] .is--error input :checked ~ .radiocheck-custom { border-col…" at bounding box center [539, 411] width 546 height 624
click at [300, 191] on div "} [ data-validate ] .is--error input :checked ~ .radiocheck-custom { border-col…" at bounding box center [539, 411] width 546 height 624
type textarea "/* Custom CSS highligher */"
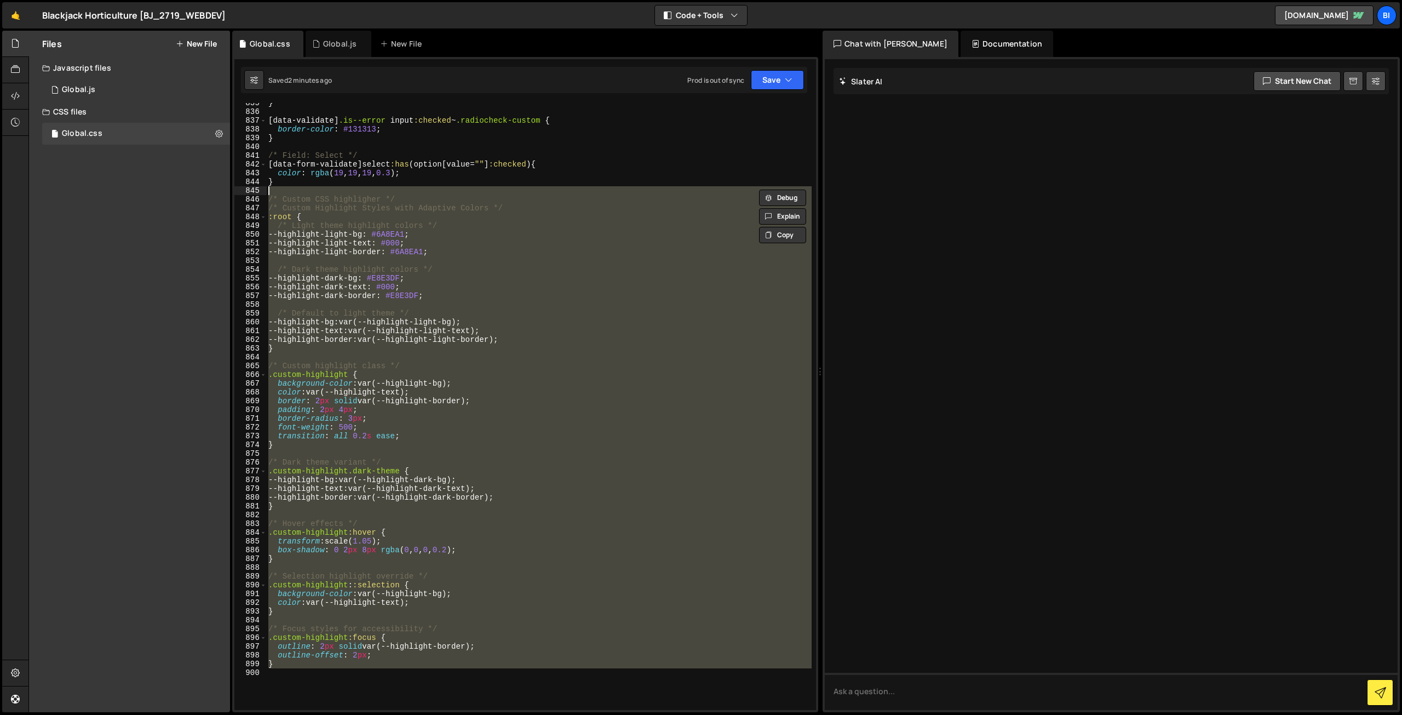
scroll to position [7098, 0]
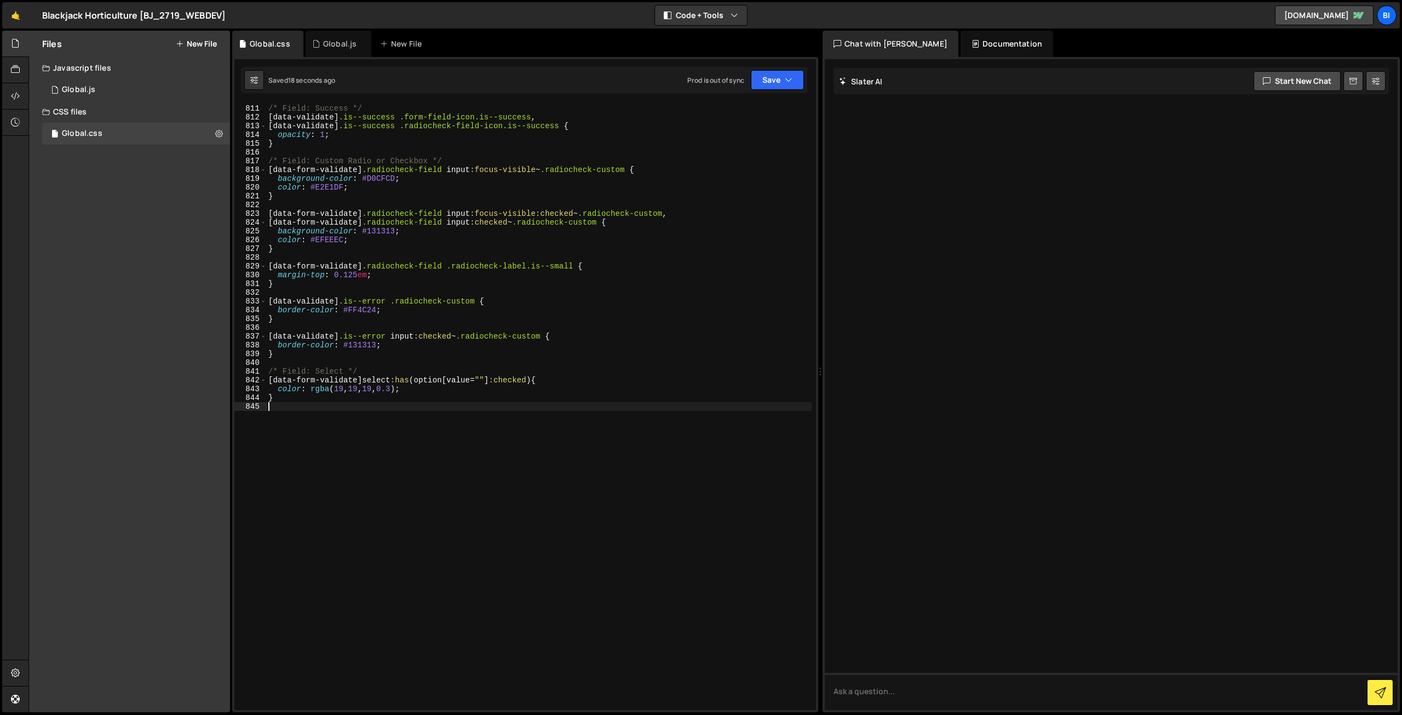
click at [531, 276] on div "/* Field: Success */ [ data-validate ] .is--success .form-field-icon.is--succes…" at bounding box center [539, 407] width 546 height 624
type textarea "margin-top: 0.125em;"
paste input "ebe7e"
type input "#ebe7e4"
click at [343, 44] on div "Global.js" at bounding box center [339, 43] width 33 height 11
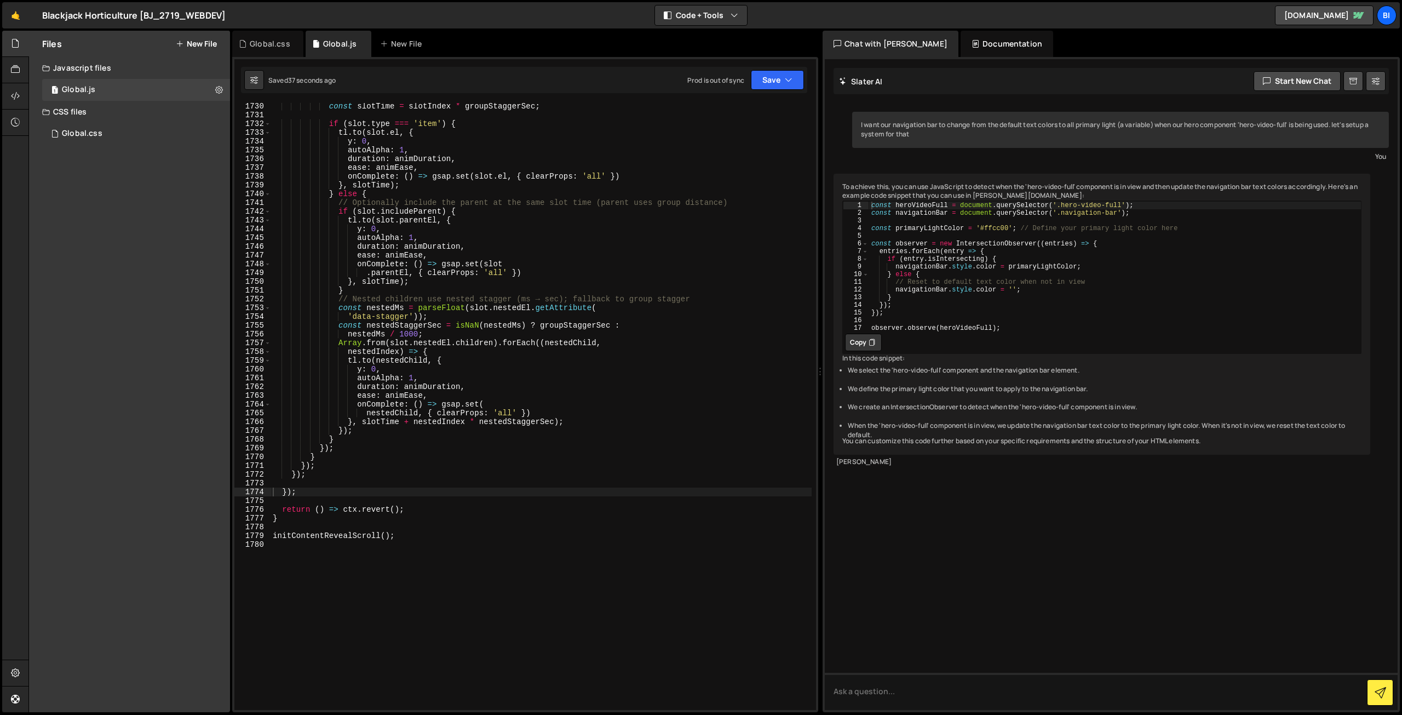
type textarea "}, slotTime);"
click at [525, 278] on div "const slotTime = slotIndex * groupStaggerSec ; if ( slot . type === 'item' ) { …" at bounding box center [541, 414] width 541 height 624
type input "#ebe7e4"
click at [279, 41] on div "Global.css" at bounding box center [270, 43] width 41 height 11
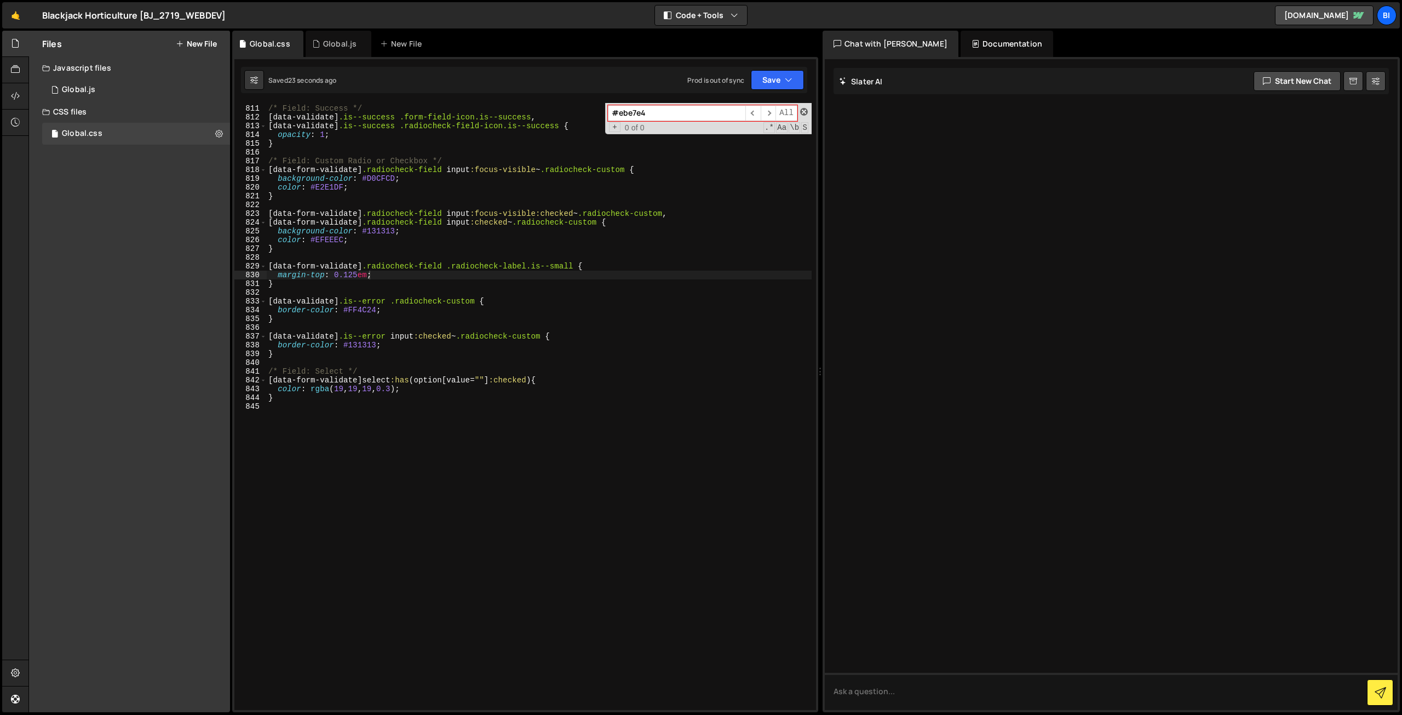
click at [804, 113] on span at bounding box center [804, 112] width 8 height 8
click at [577, 359] on div "/* Field: Success */ [ data-validate ] .is--success .form-field-icon.is--succes…" at bounding box center [539, 407] width 546 height 624
click at [113, 220] on div "Files New File Javascript files 1 Global.js 0 CSS files Global.css 0 Copy share…" at bounding box center [129, 371] width 201 height 681
type textarea "}"
click at [351, 144] on div "/* Field: Success */ [ data-validate ] .is--success .form-field-icon.is--succes…" at bounding box center [539, 407] width 546 height 624
